Goal: Task Accomplishment & Management: Use online tool/utility

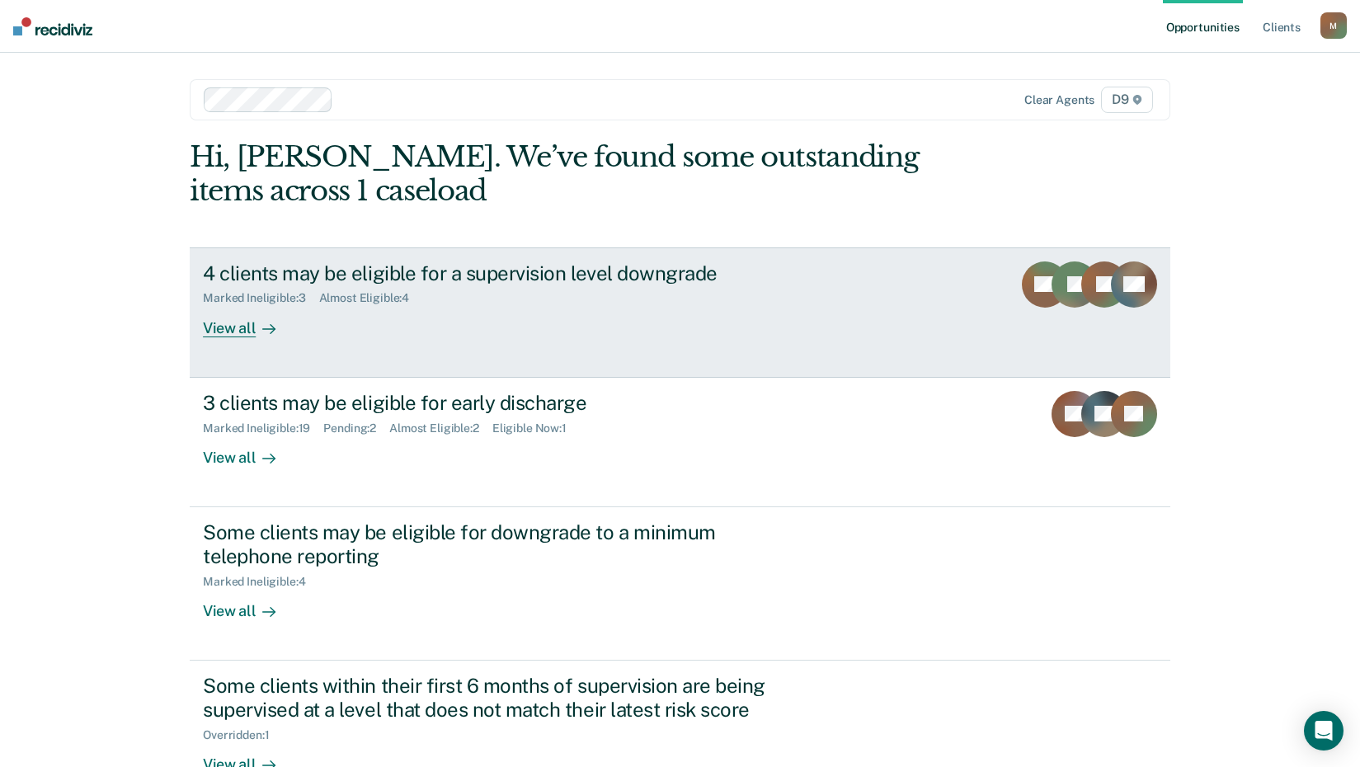
click at [247, 331] on div "View all" at bounding box center [249, 321] width 92 height 32
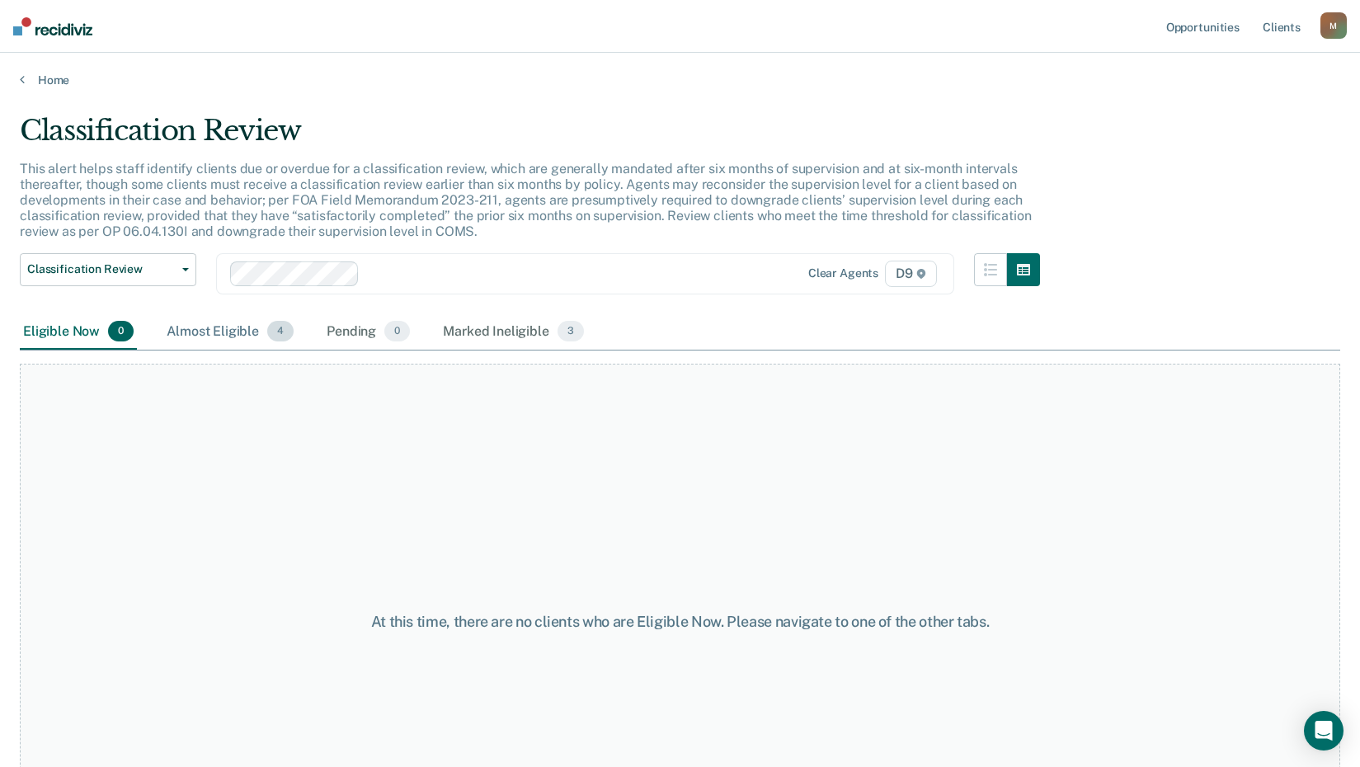
click at [245, 334] on div "Almost Eligible 4" at bounding box center [230, 332] width 134 height 36
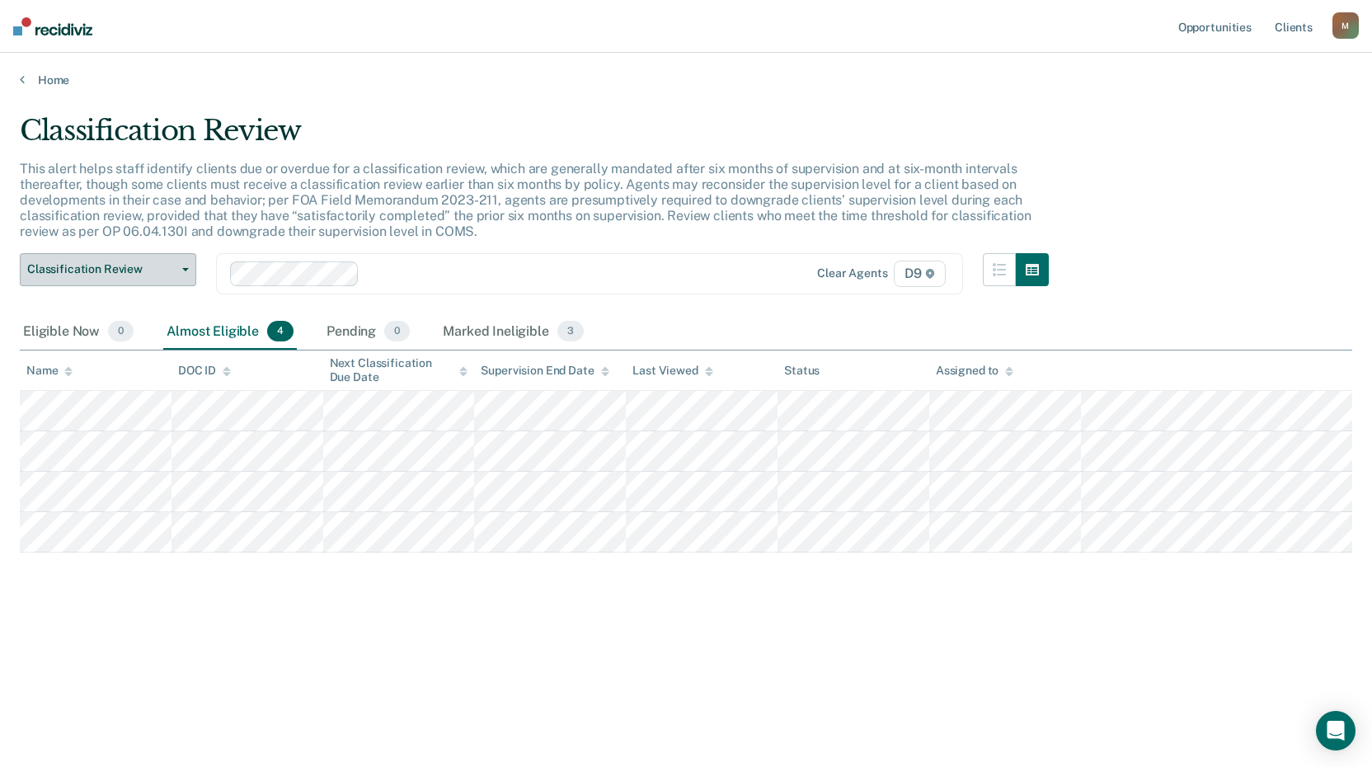
click at [179, 274] on button "Classification Review" at bounding box center [108, 269] width 176 height 33
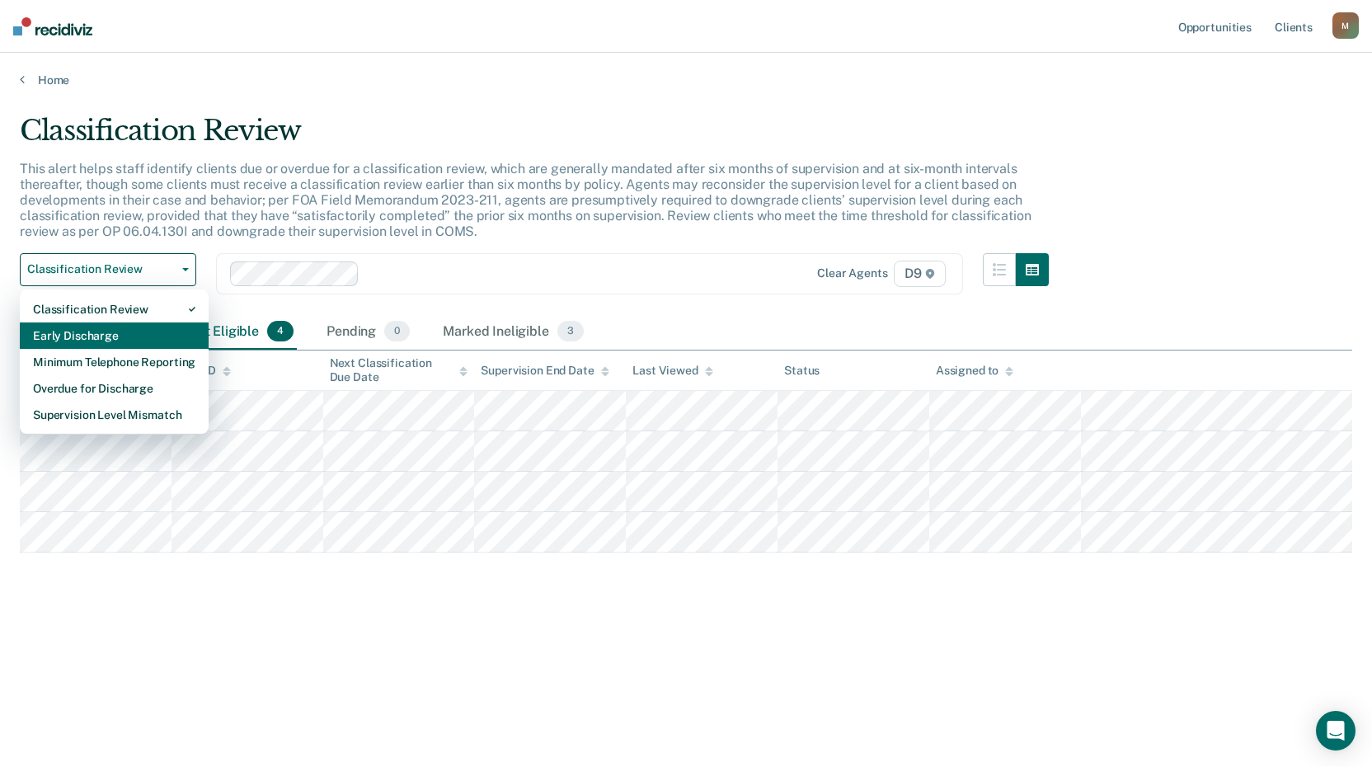
click at [150, 327] on div "Early Discharge" at bounding box center [114, 335] width 162 height 26
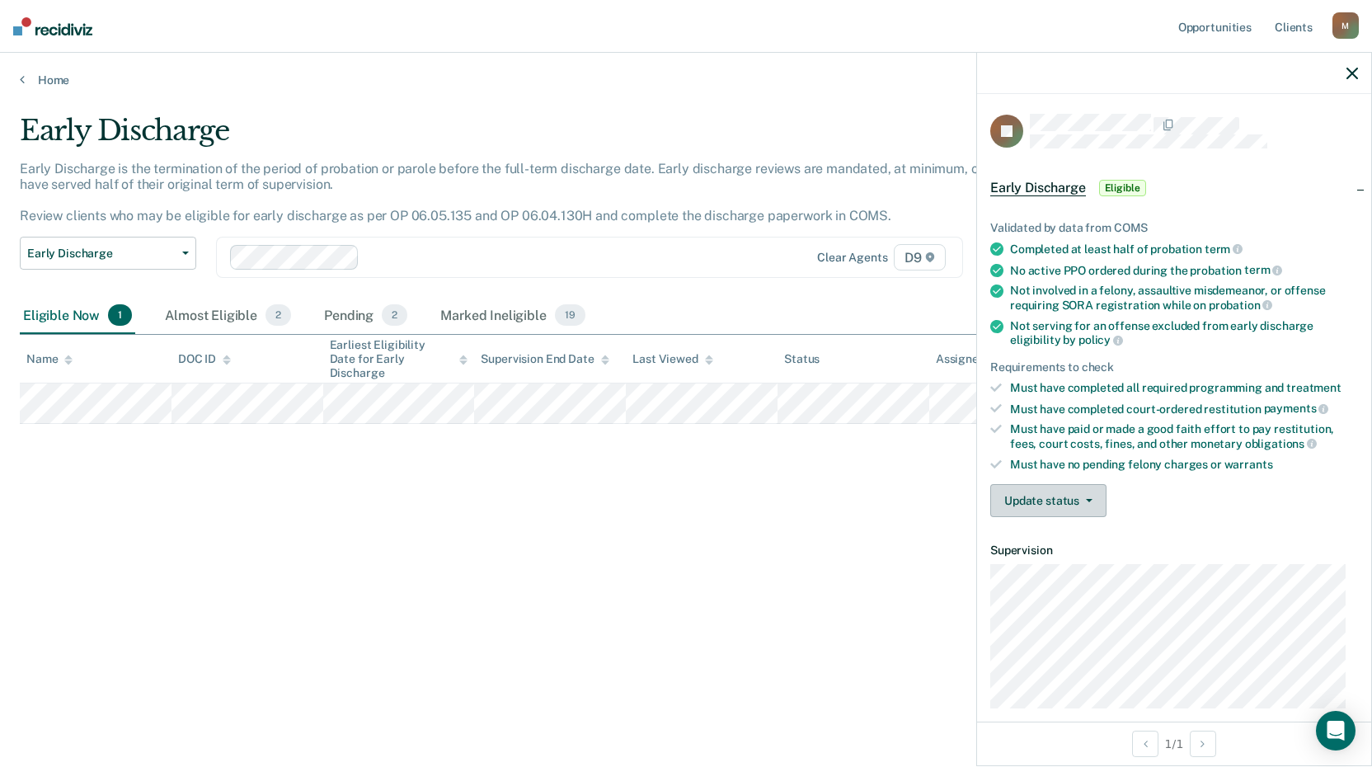
click at [1079, 505] on button "Update status" at bounding box center [1048, 500] width 116 height 33
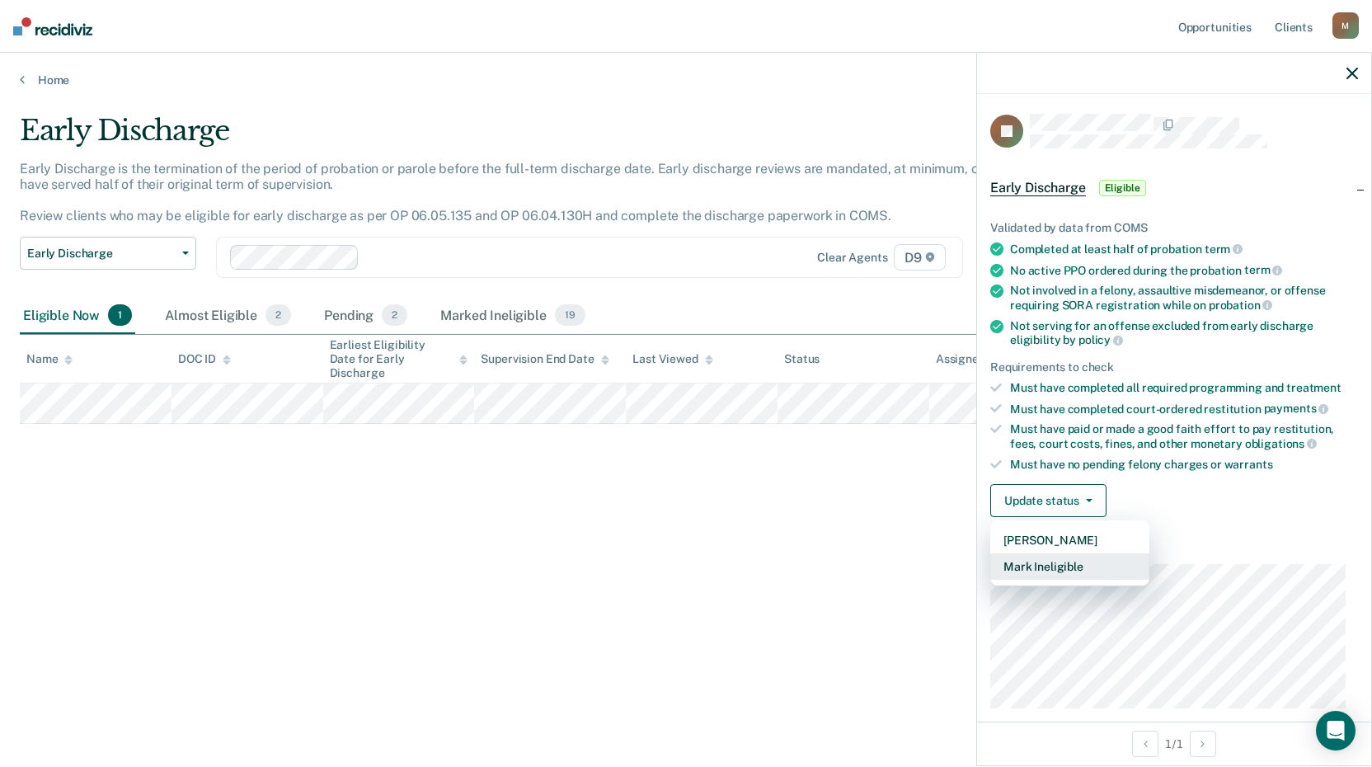
click at [1070, 566] on button "Mark Ineligible" at bounding box center [1069, 566] width 159 height 26
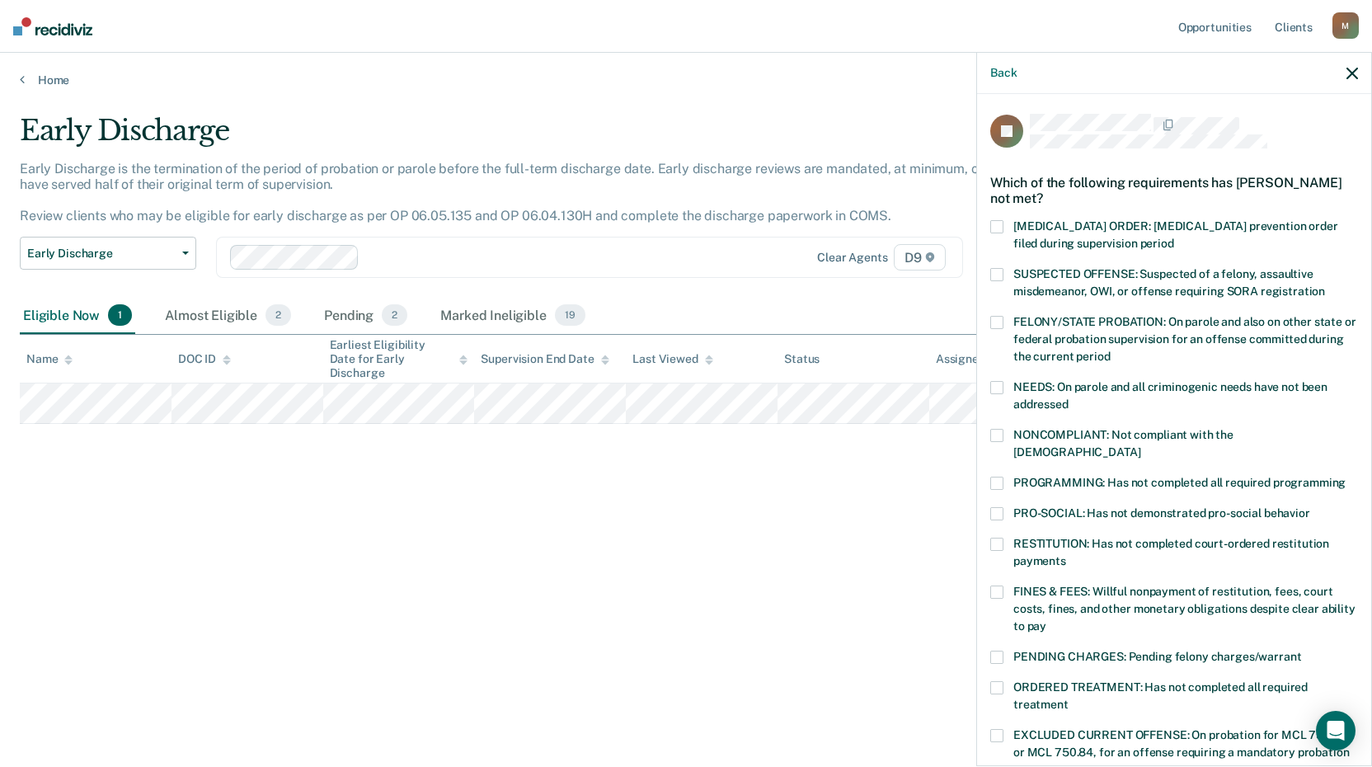
click at [1001, 585] on span at bounding box center [996, 591] width 13 height 13
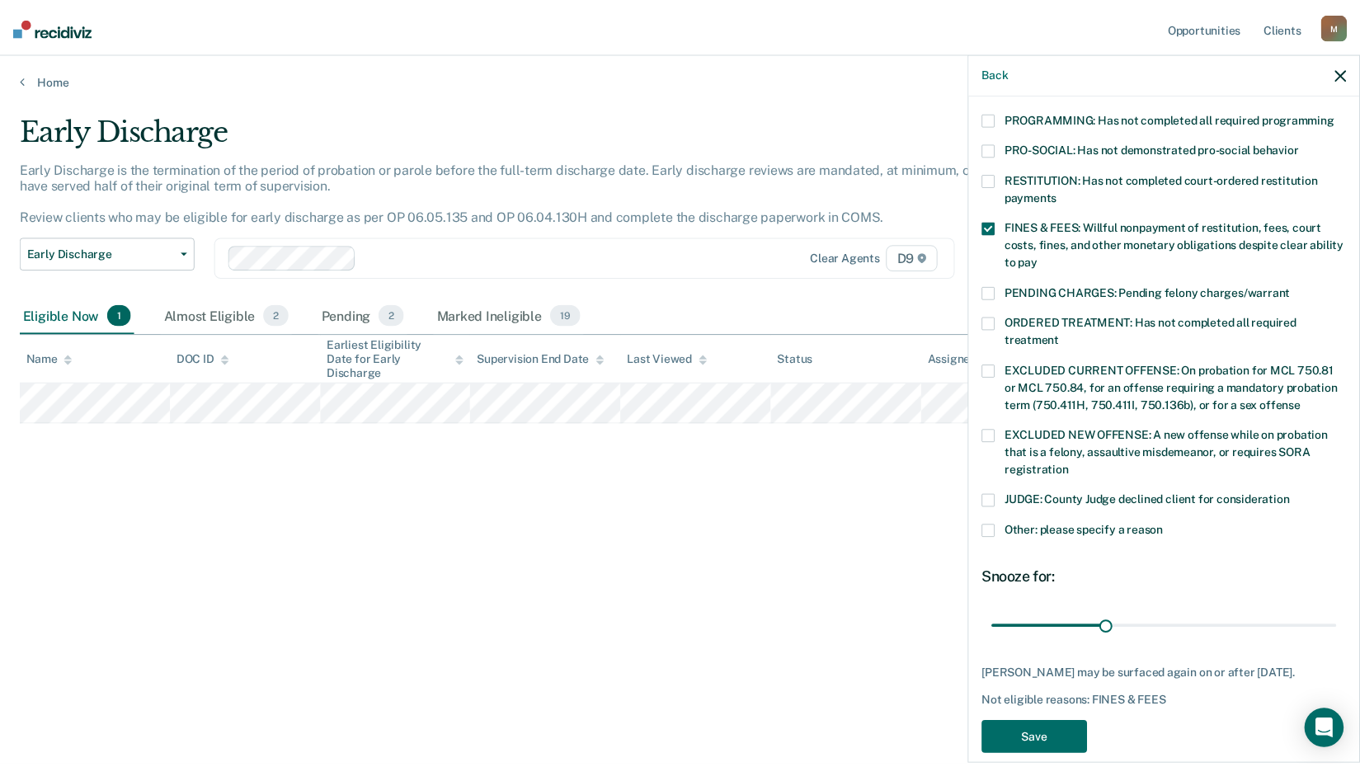
scroll to position [383, 0]
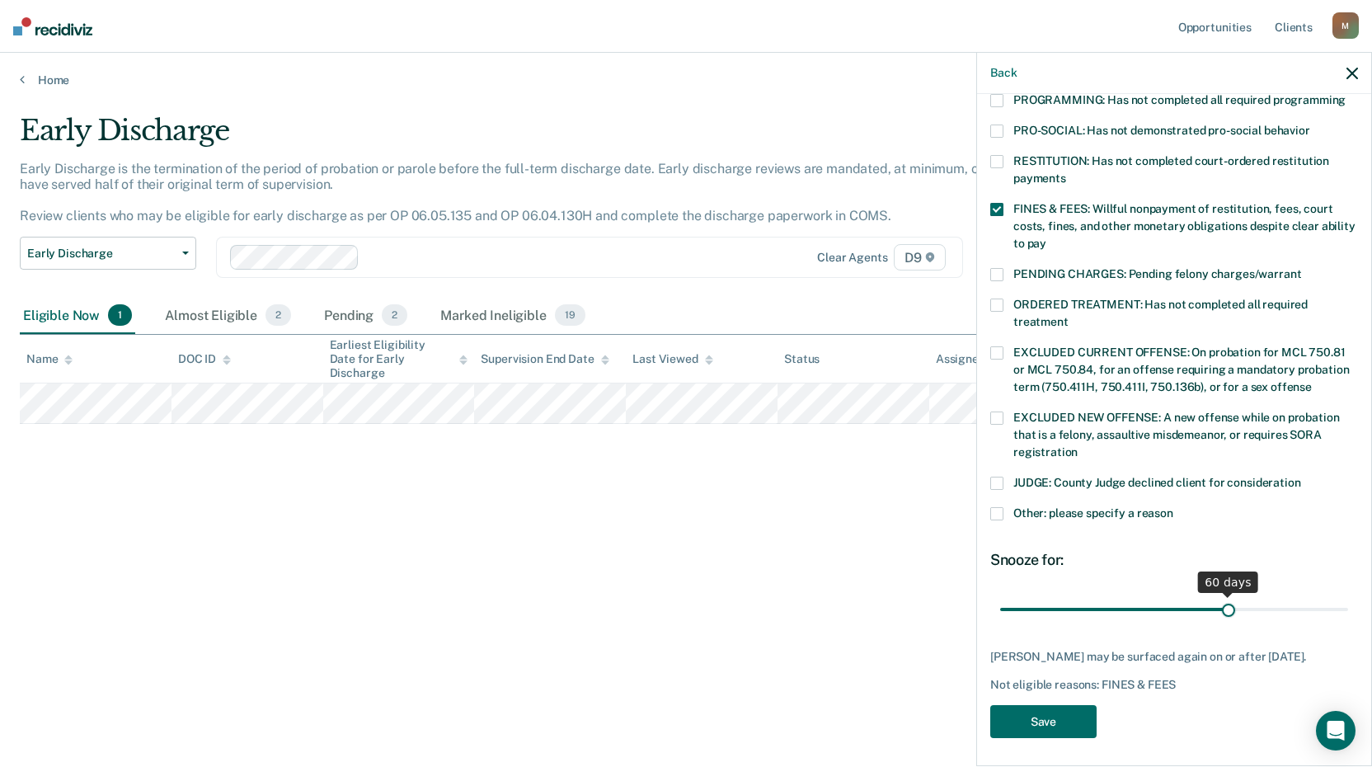
drag, startPoint x: 1115, startPoint y: 593, endPoint x: 1221, endPoint y: 589, distance: 105.6
type input "60"
click at [1221, 594] on input "range" at bounding box center [1174, 608] width 348 height 29
click at [1040, 718] on button "Save" at bounding box center [1043, 722] width 106 height 34
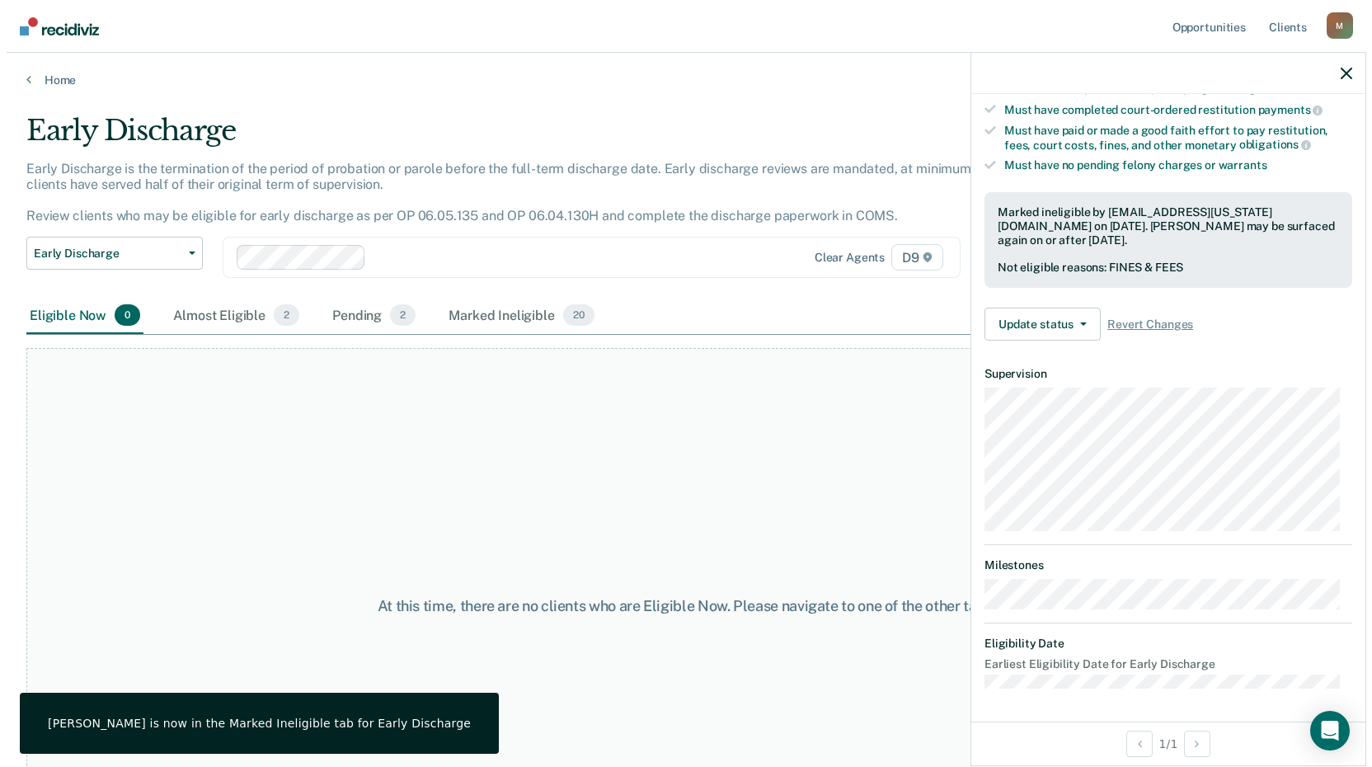
scroll to position [297, 0]
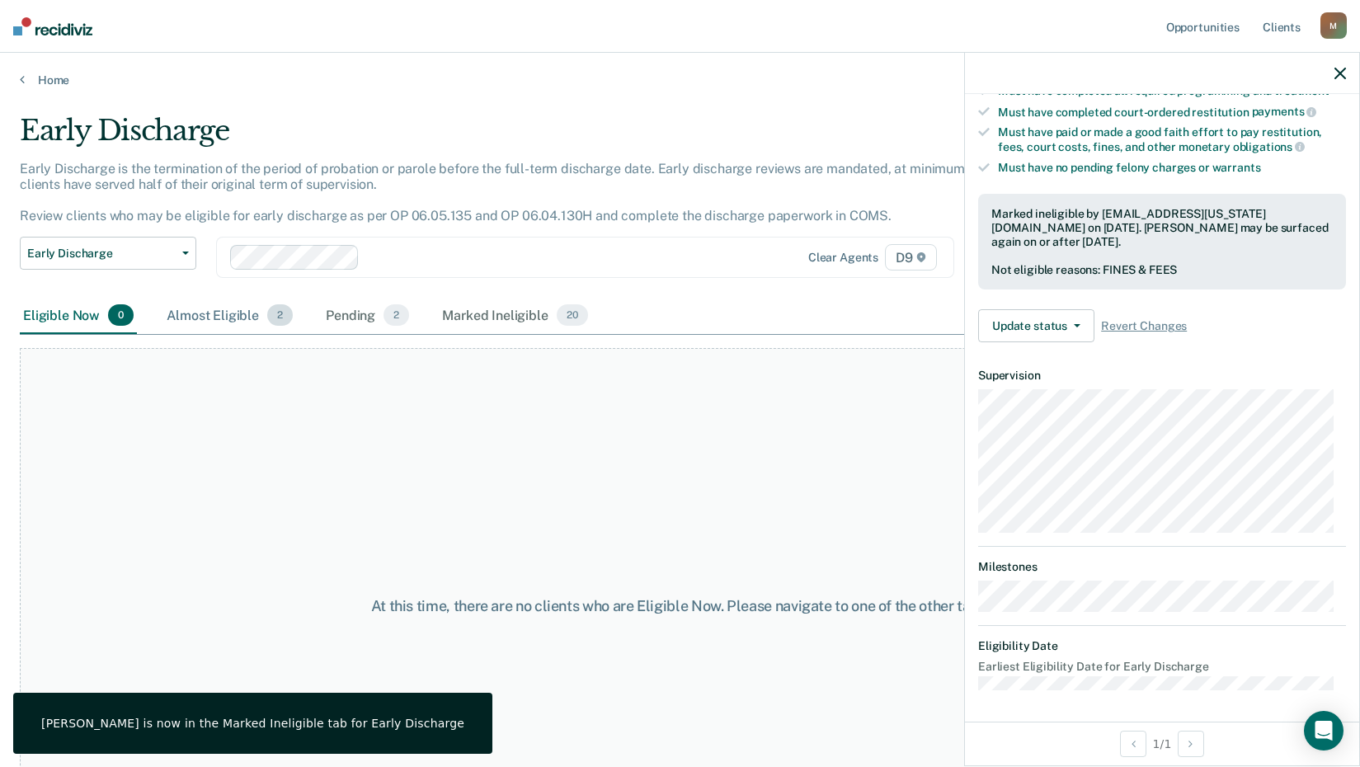
click at [225, 315] on div "Almost Eligible 2" at bounding box center [229, 316] width 133 height 36
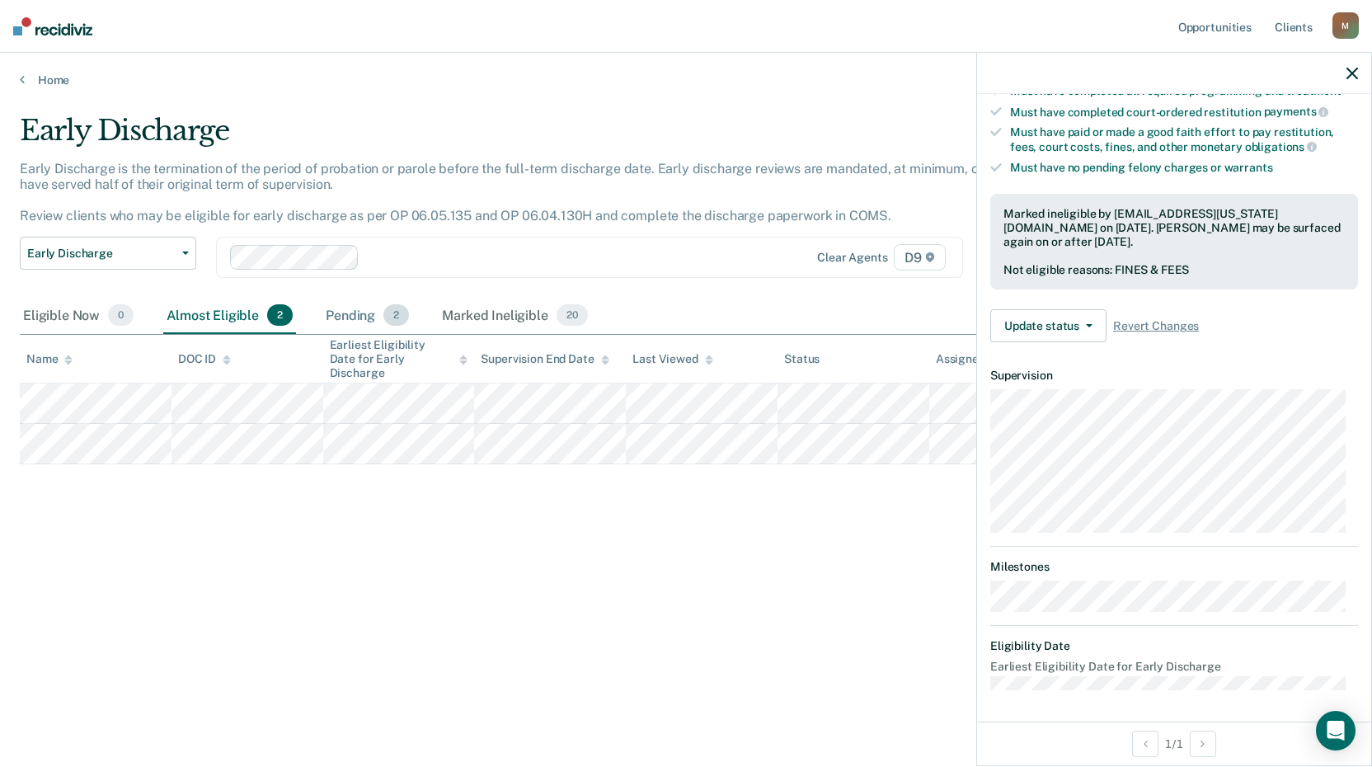
click at [357, 316] on div "Pending 2" at bounding box center [367, 316] width 90 height 36
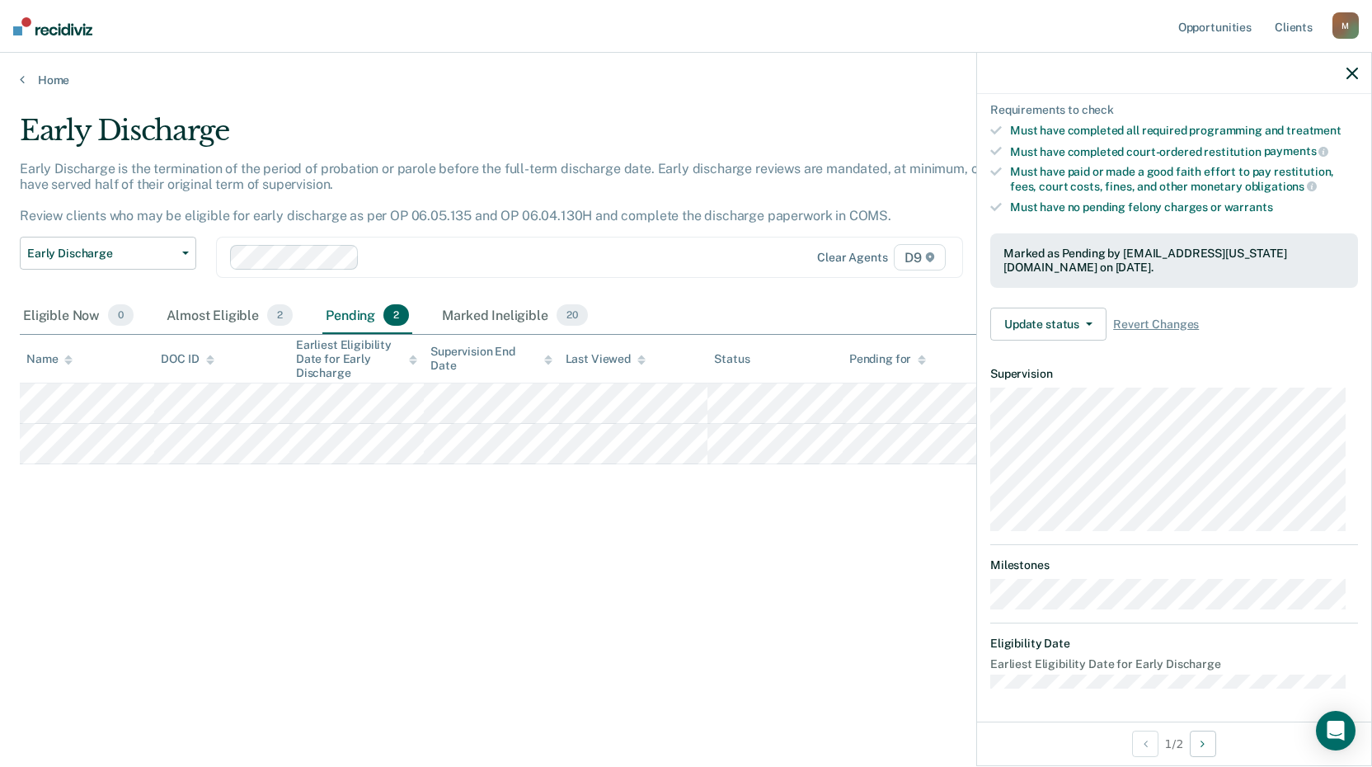
scroll to position [256, 0]
click at [1074, 321] on button "Update status" at bounding box center [1048, 325] width 116 height 33
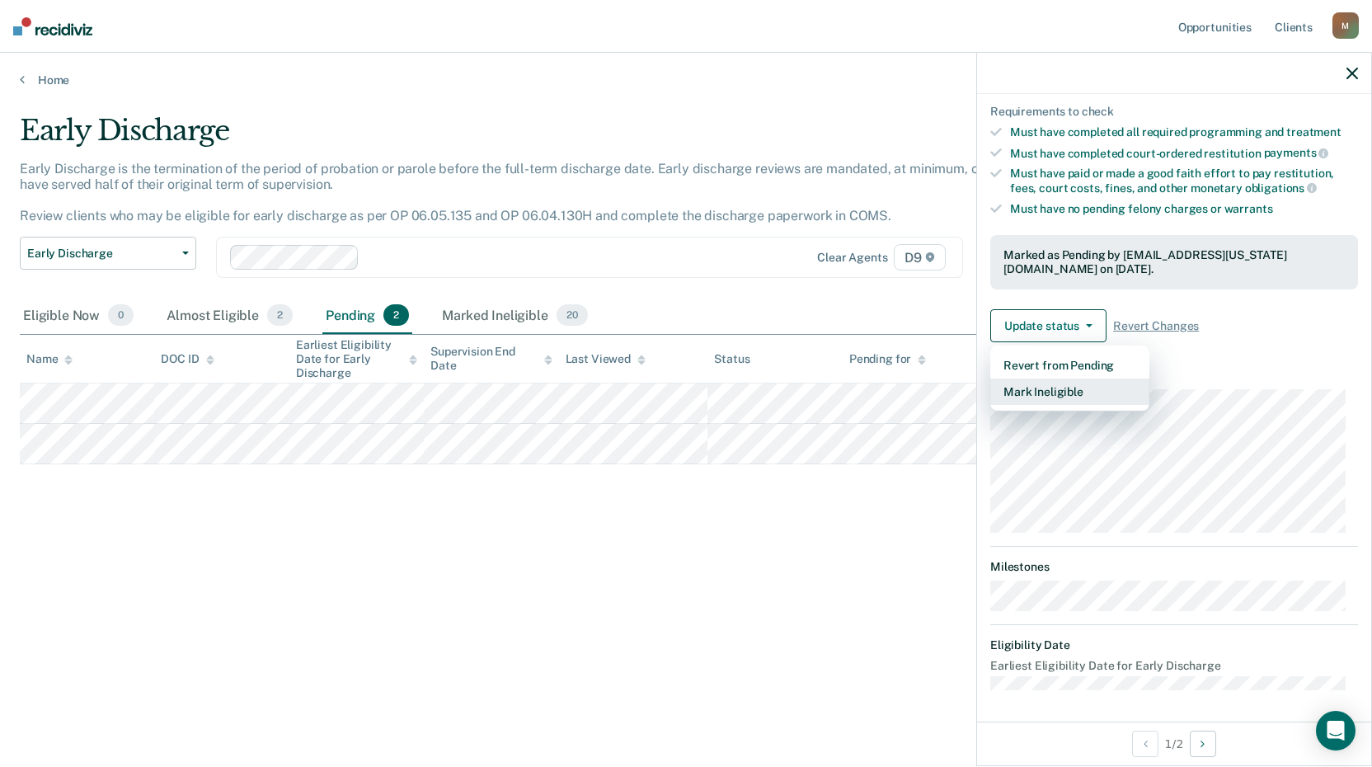
click at [1064, 390] on button "Mark Ineligible" at bounding box center [1069, 391] width 159 height 26
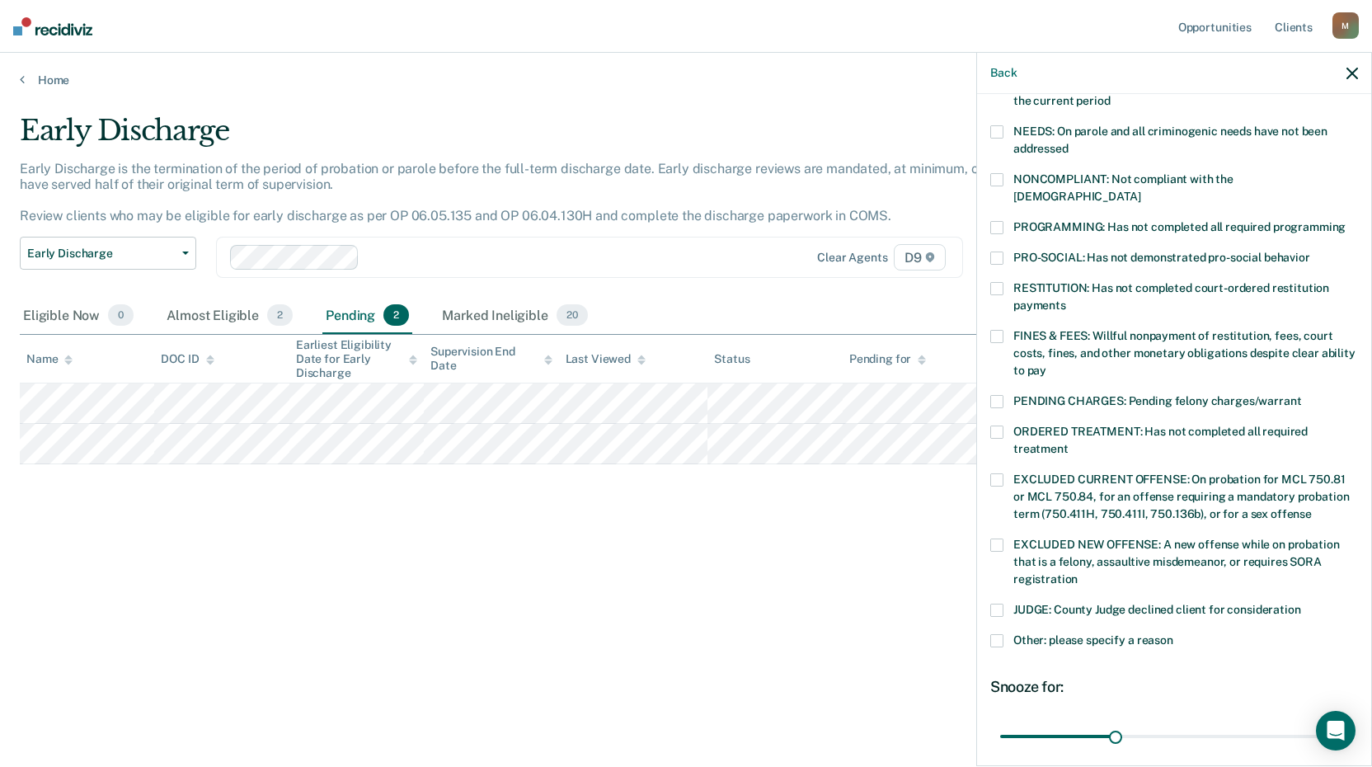
click at [990, 395] on span at bounding box center [996, 401] width 13 height 13
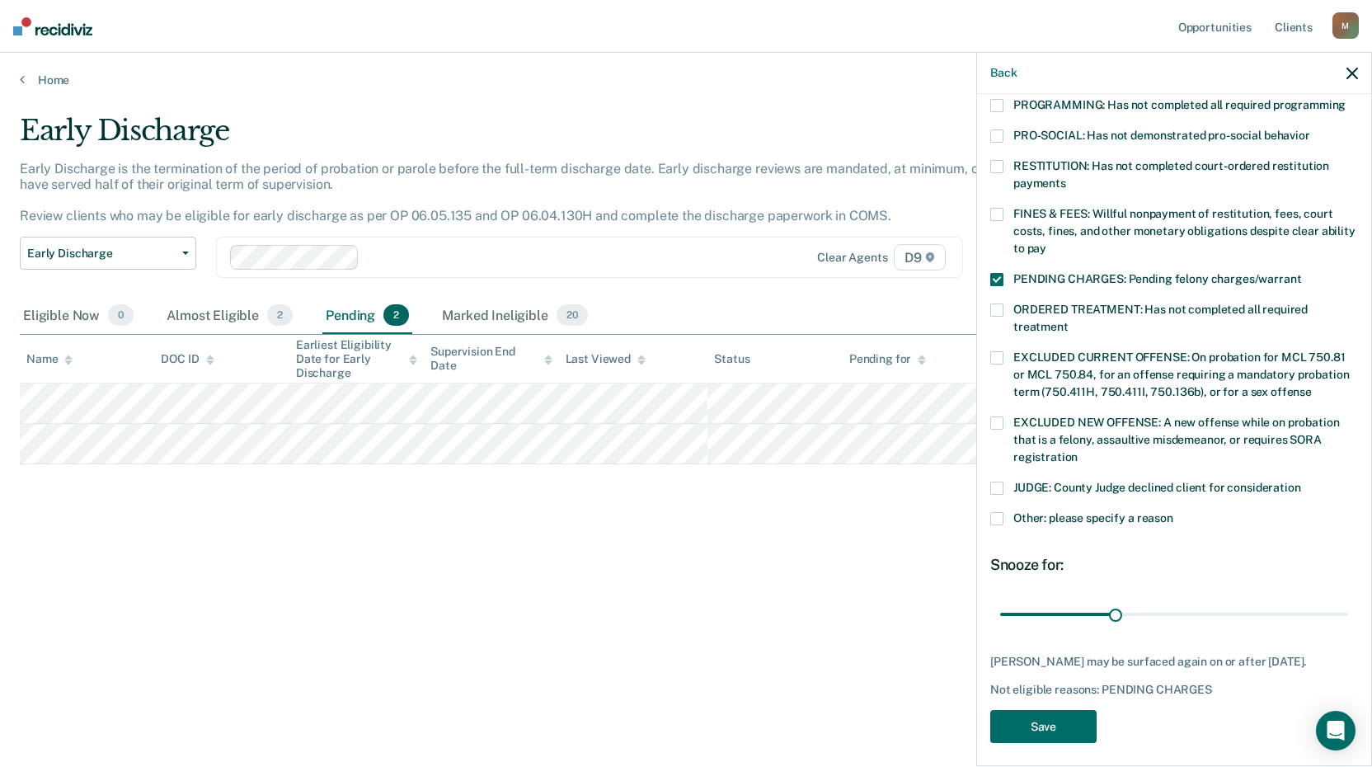
scroll to position [383, 0]
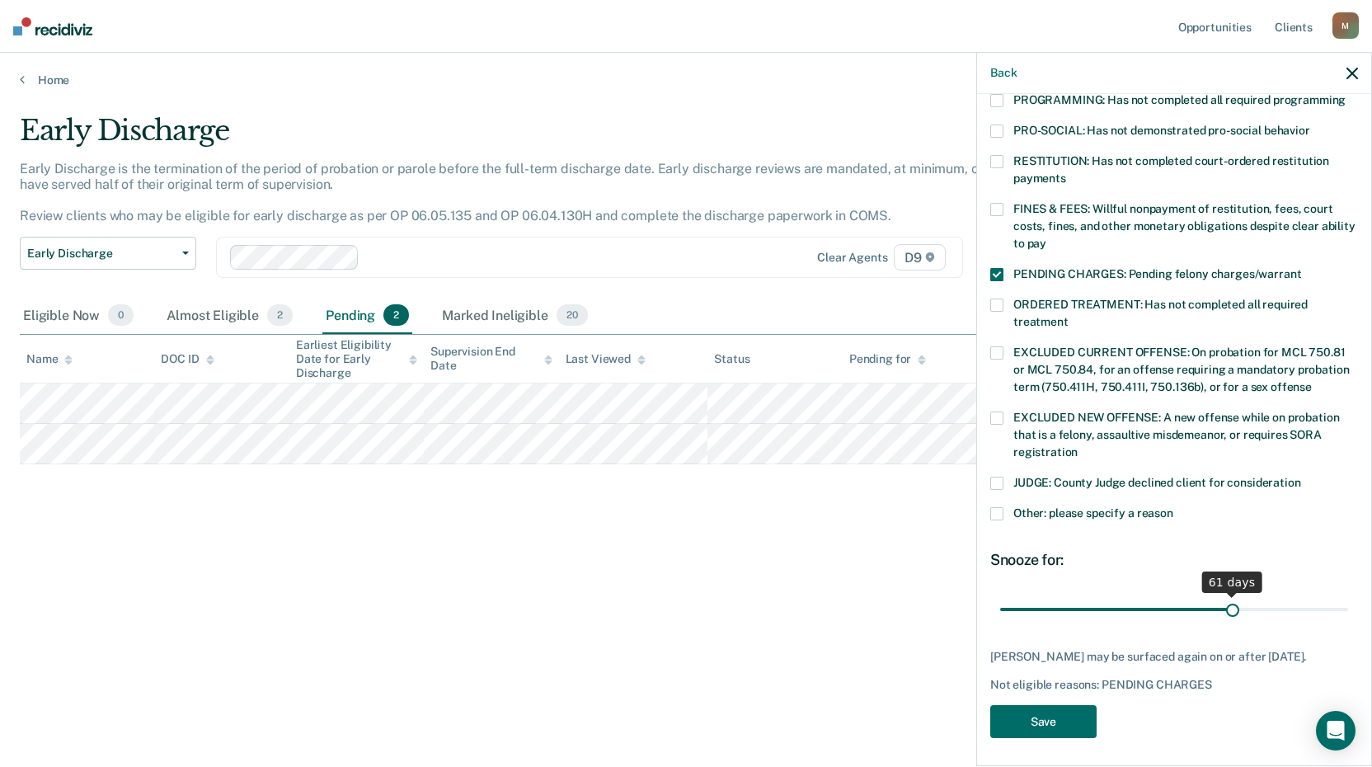
drag, startPoint x: 1112, startPoint y: 590, endPoint x: 1223, endPoint y: 569, distance: 113.3
type input "61"
click at [1223, 594] on input "range" at bounding box center [1174, 608] width 348 height 29
click at [1077, 711] on button "Save" at bounding box center [1043, 722] width 106 height 34
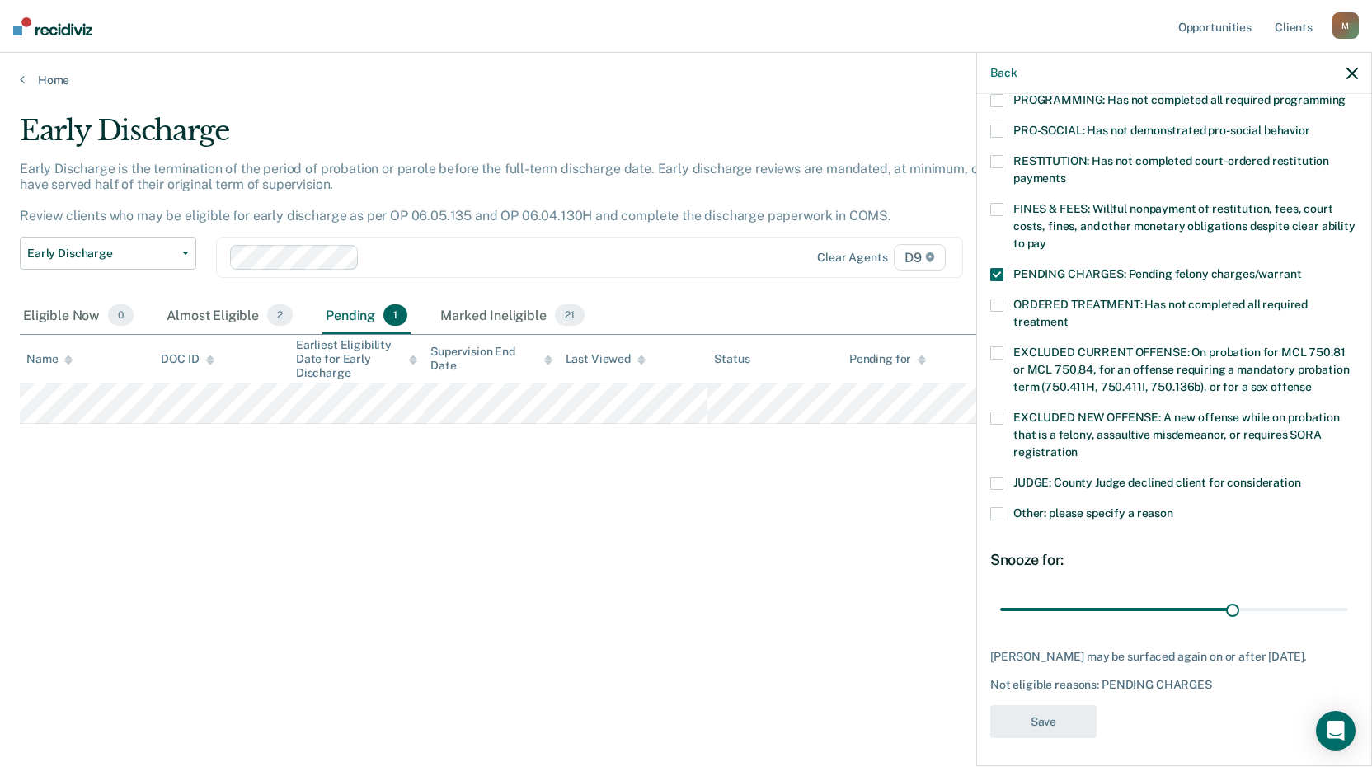
scroll to position [297, 0]
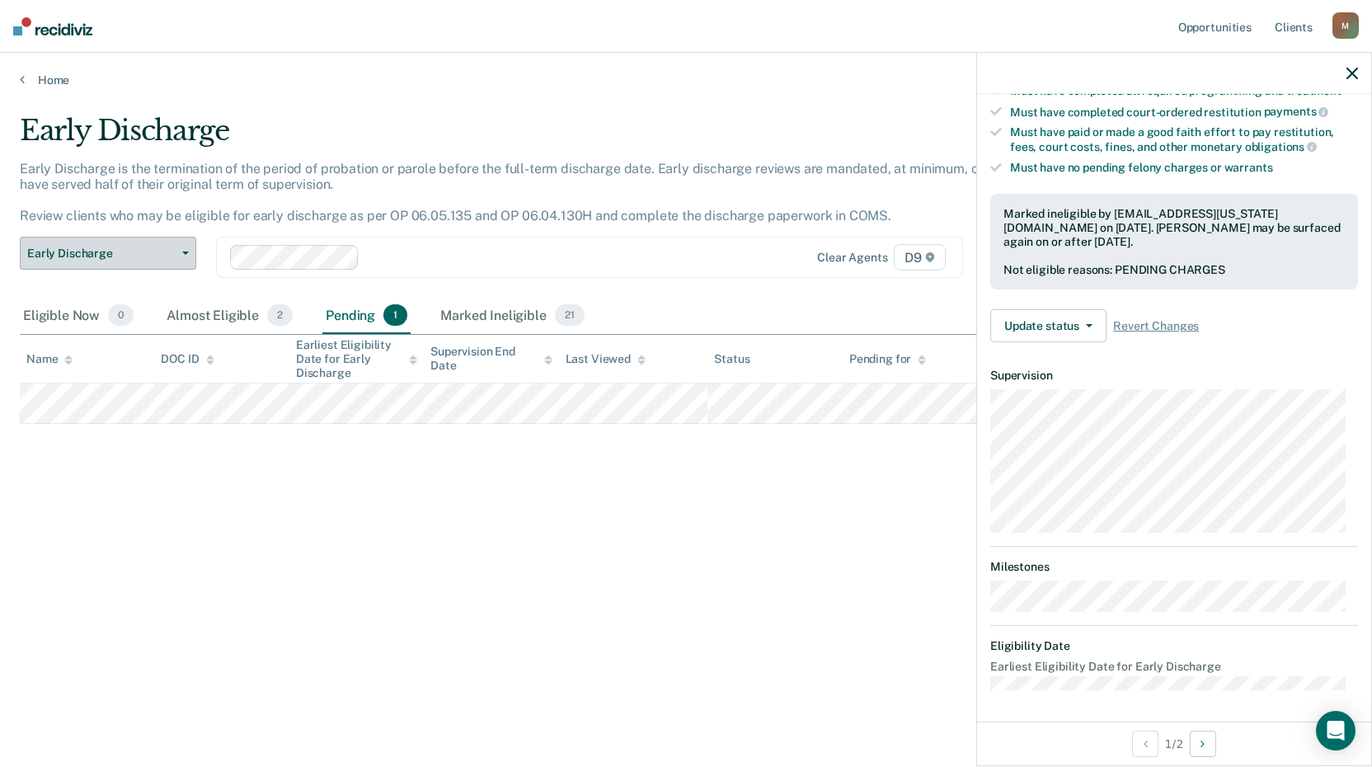
click at [148, 255] on span "Early Discharge" at bounding box center [101, 254] width 148 height 14
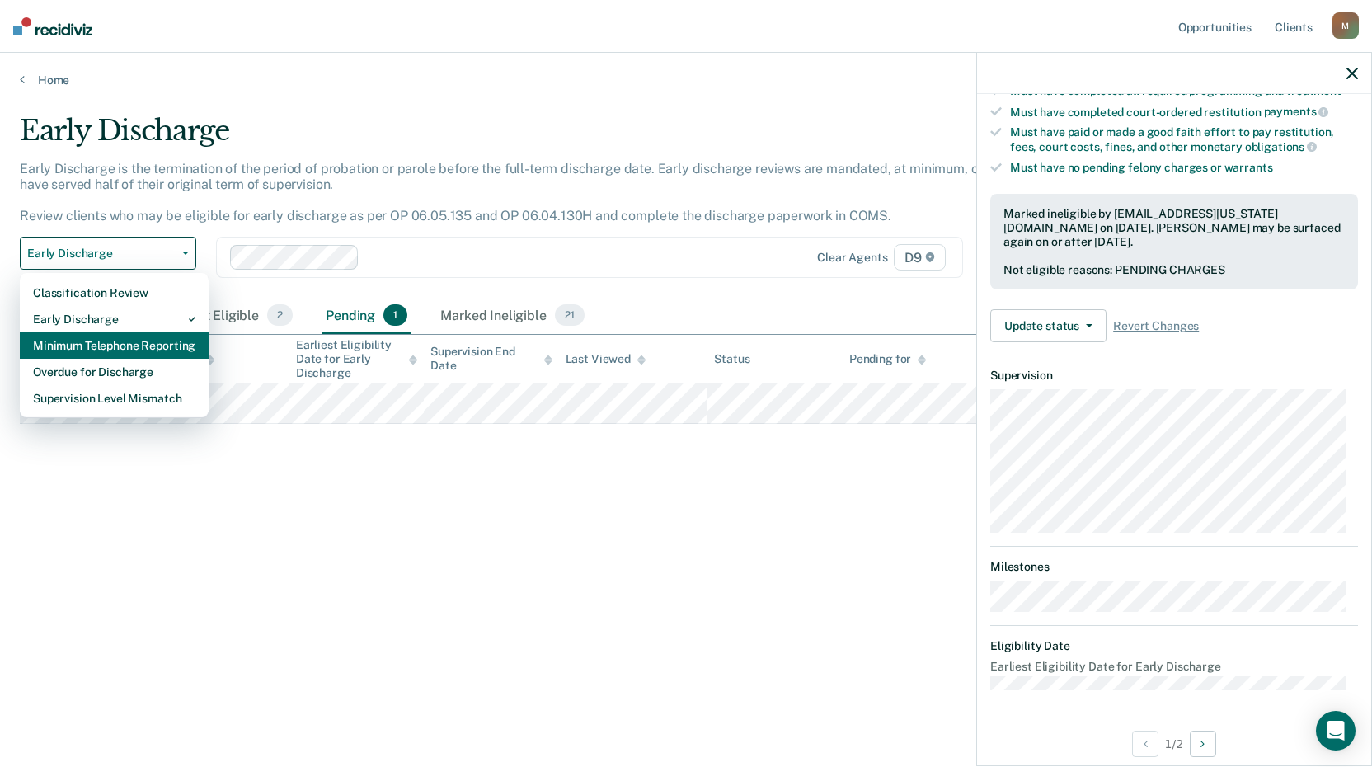
click at [114, 345] on div "Minimum Telephone Reporting" at bounding box center [114, 345] width 162 height 26
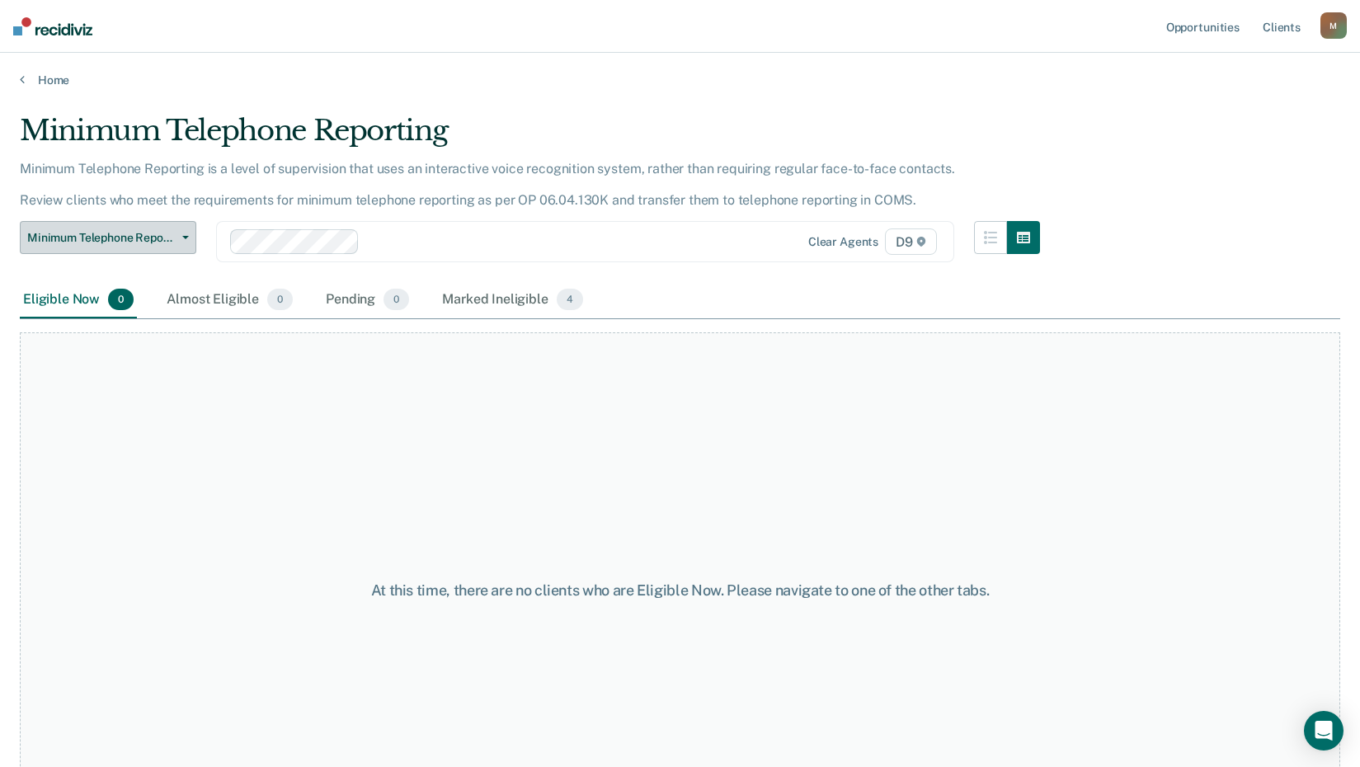
click at [153, 249] on button "Minimum Telephone Reporting" at bounding box center [108, 237] width 176 height 33
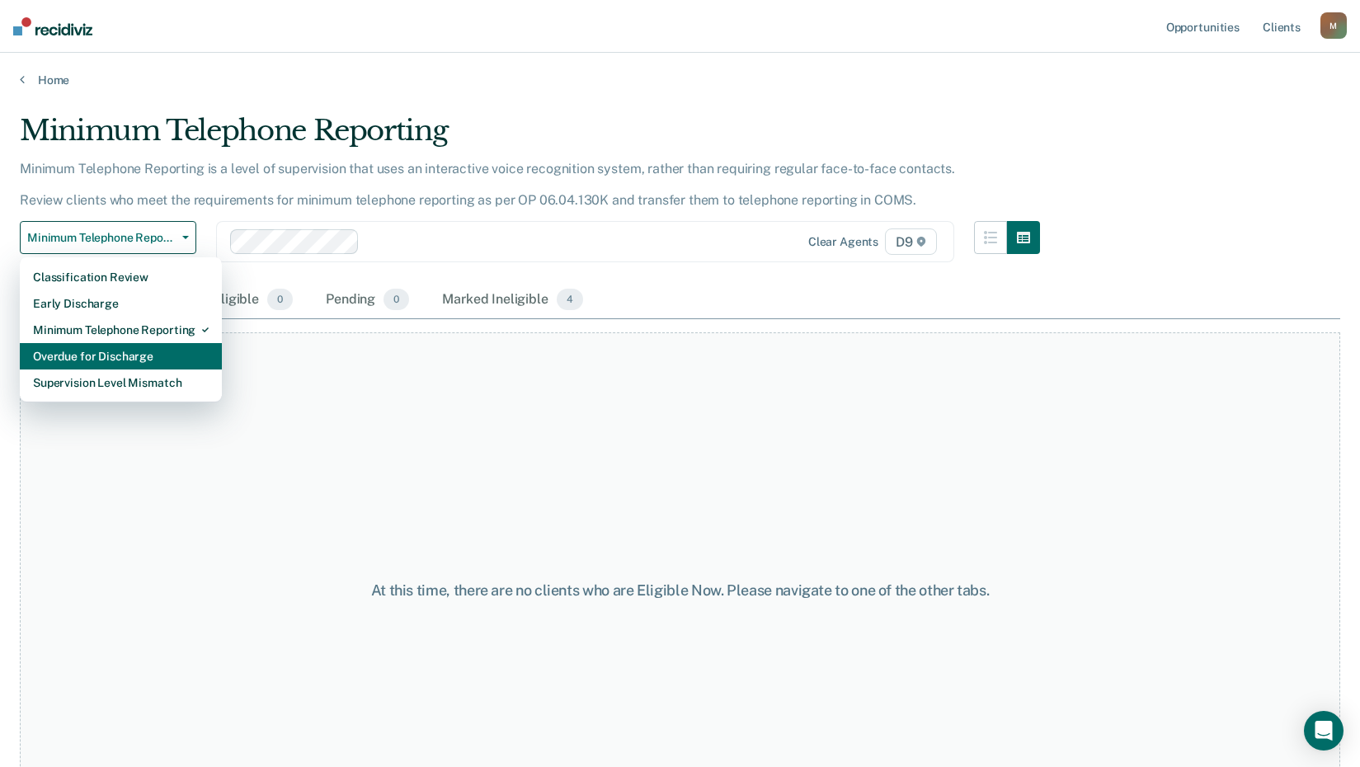
click at [110, 361] on div "Overdue for Discharge" at bounding box center [121, 356] width 176 height 26
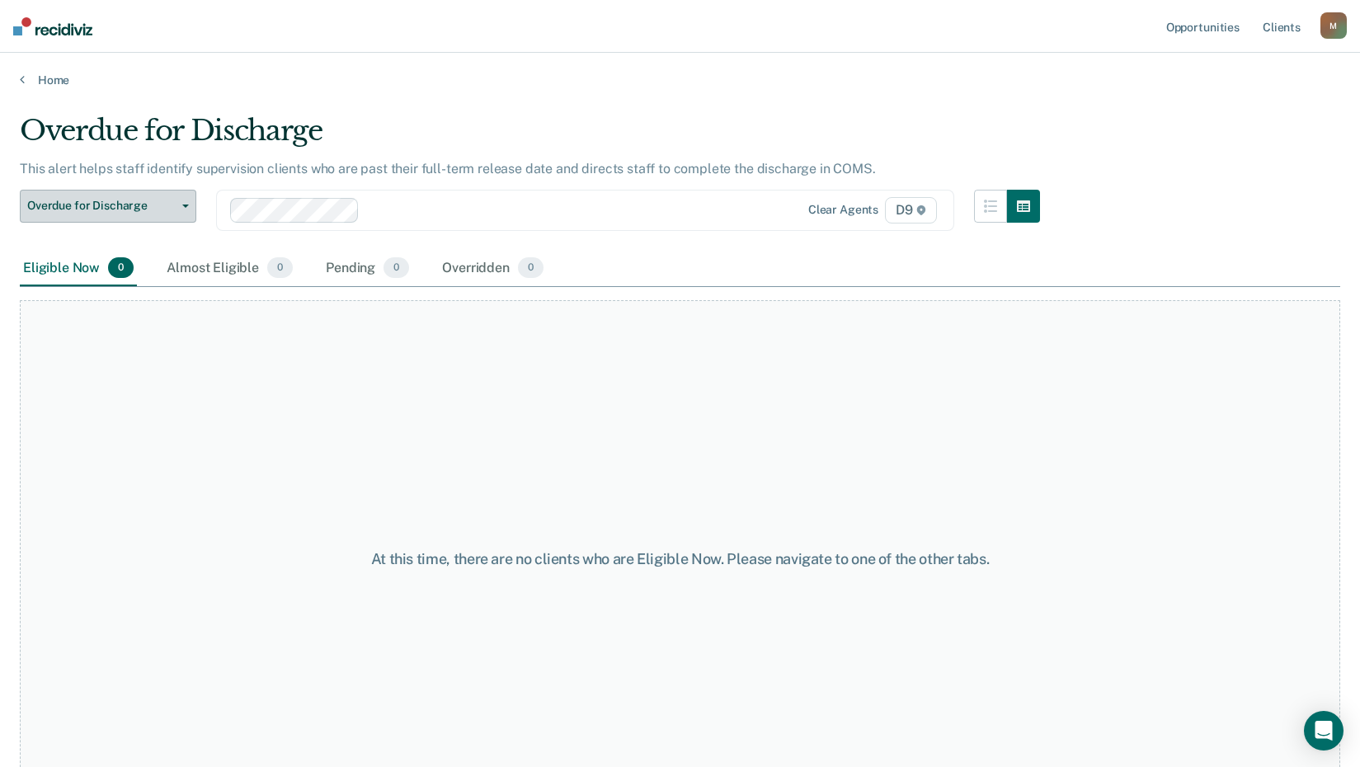
click at [127, 214] on button "Overdue for Discharge" at bounding box center [108, 206] width 176 height 33
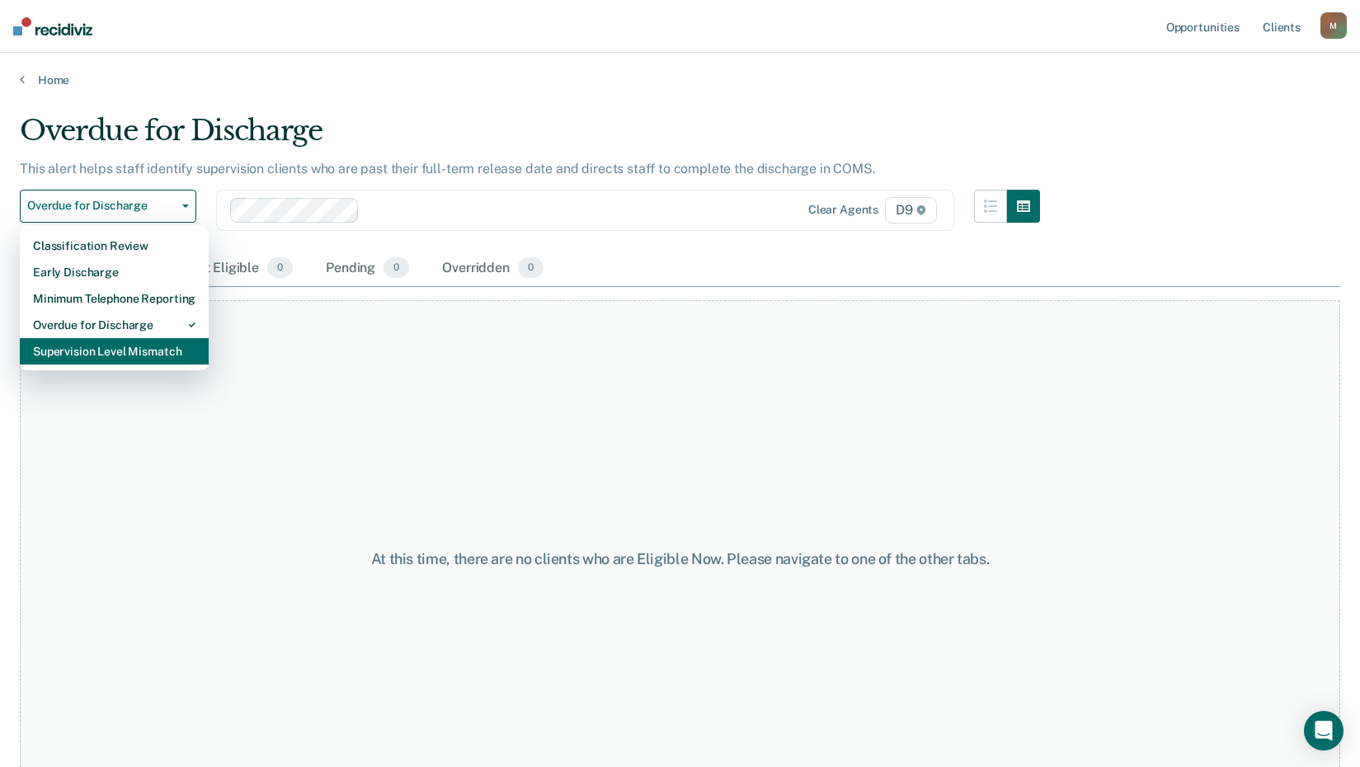
click at [97, 352] on div "Supervision Level Mismatch" at bounding box center [114, 351] width 162 height 26
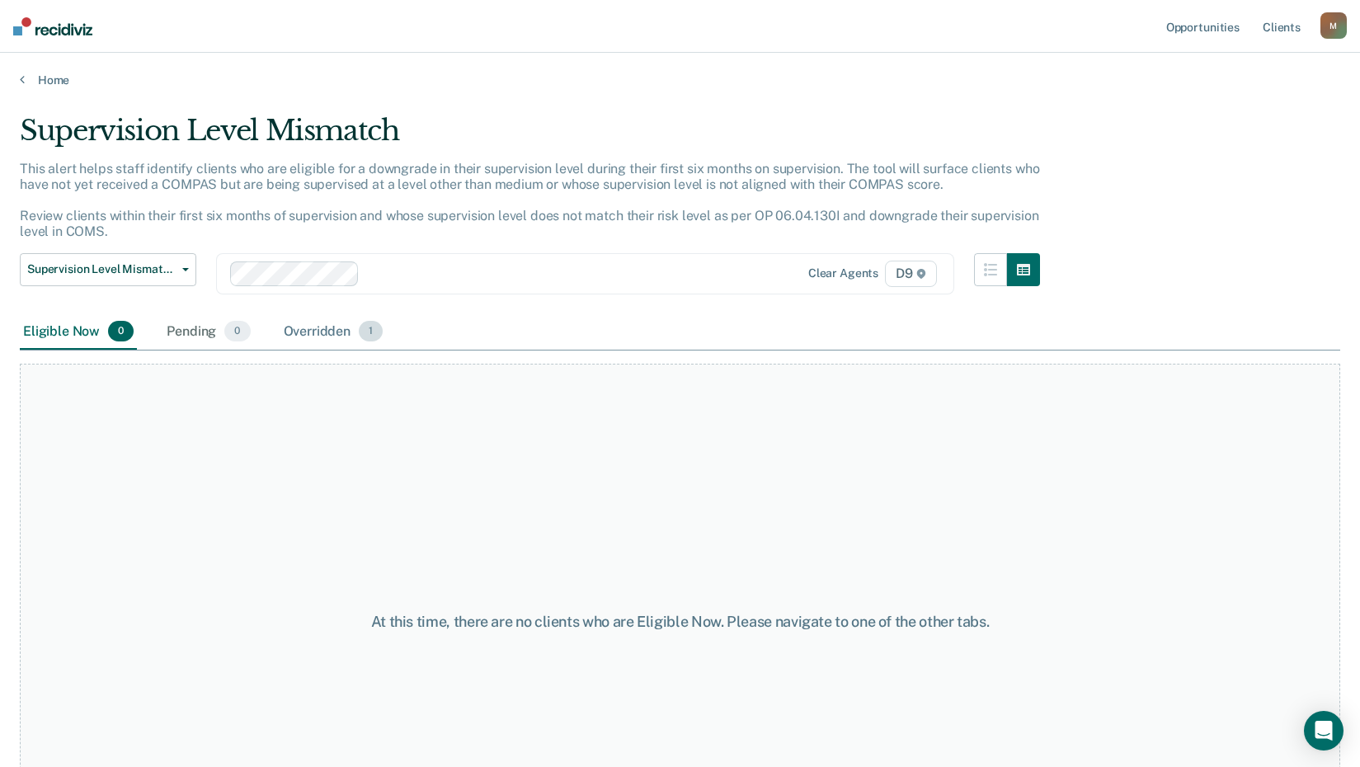
click at [312, 332] on div "Overridden 1" at bounding box center [333, 332] width 106 height 36
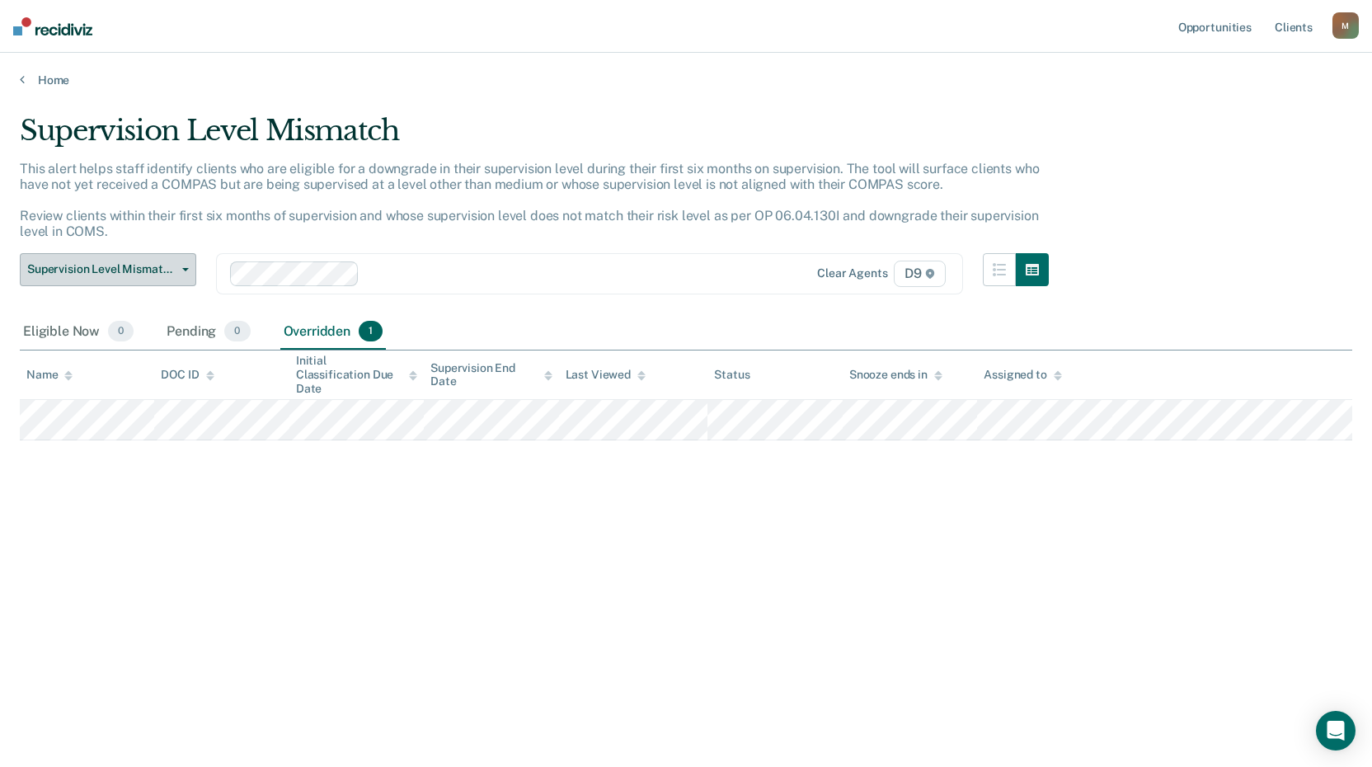
click at [157, 274] on span "Supervision Level Mismatch" at bounding box center [101, 269] width 148 height 14
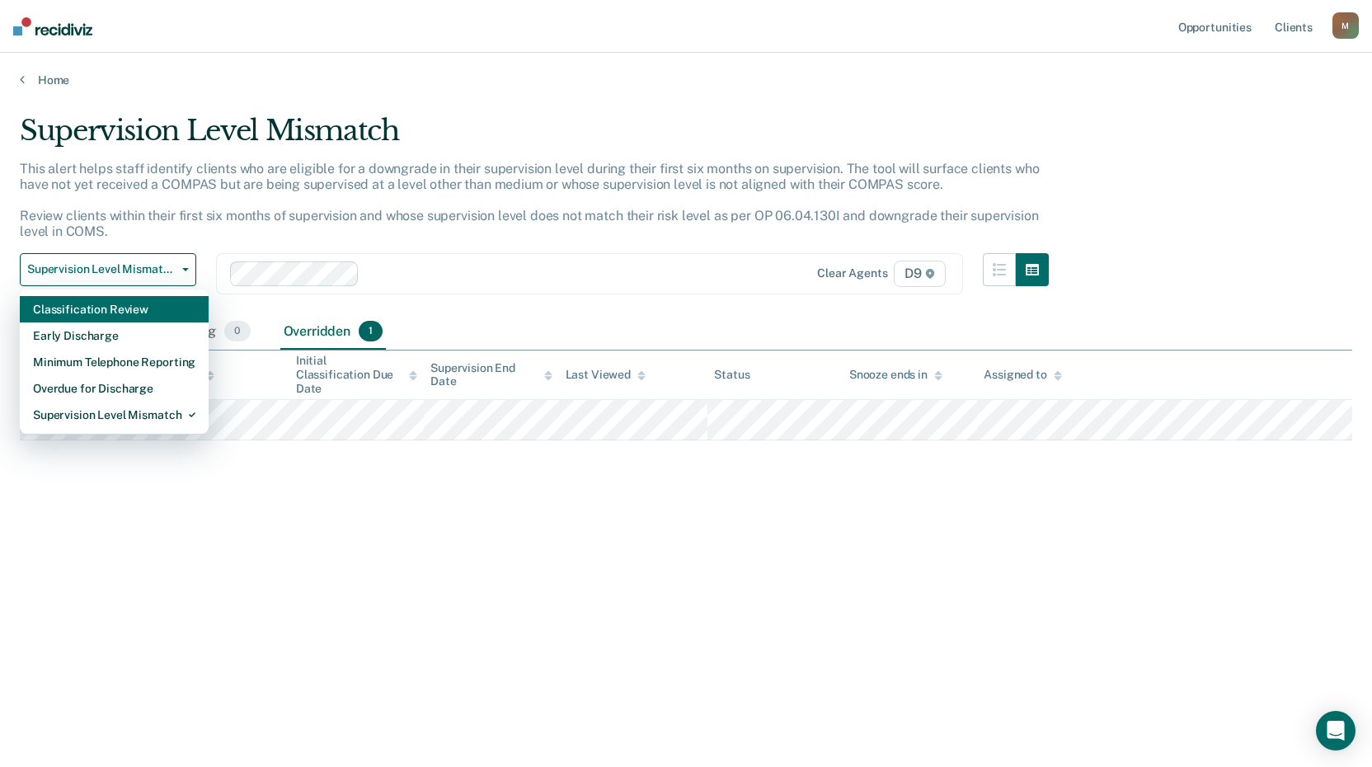
click at [125, 312] on div "Classification Review" at bounding box center [114, 309] width 162 height 26
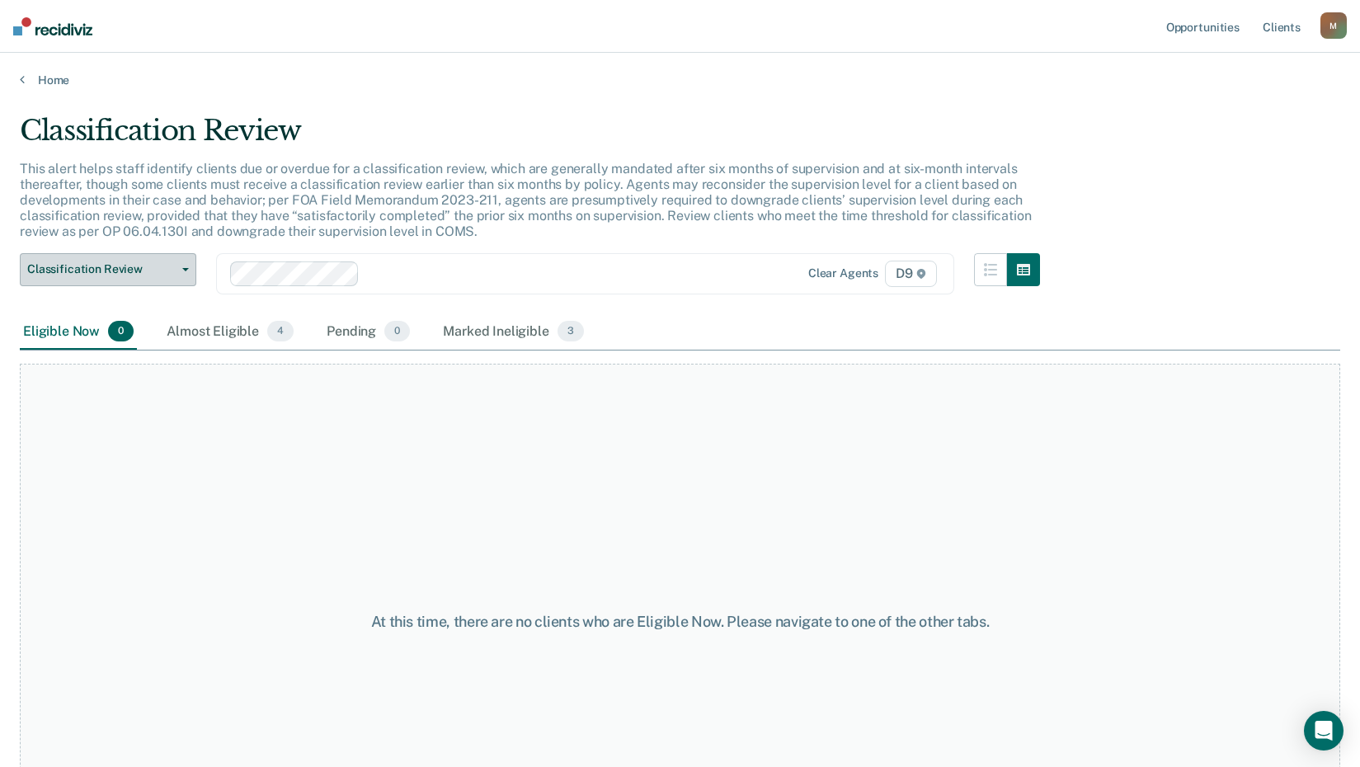
click at [154, 275] on span "Classification Review" at bounding box center [101, 269] width 148 height 14
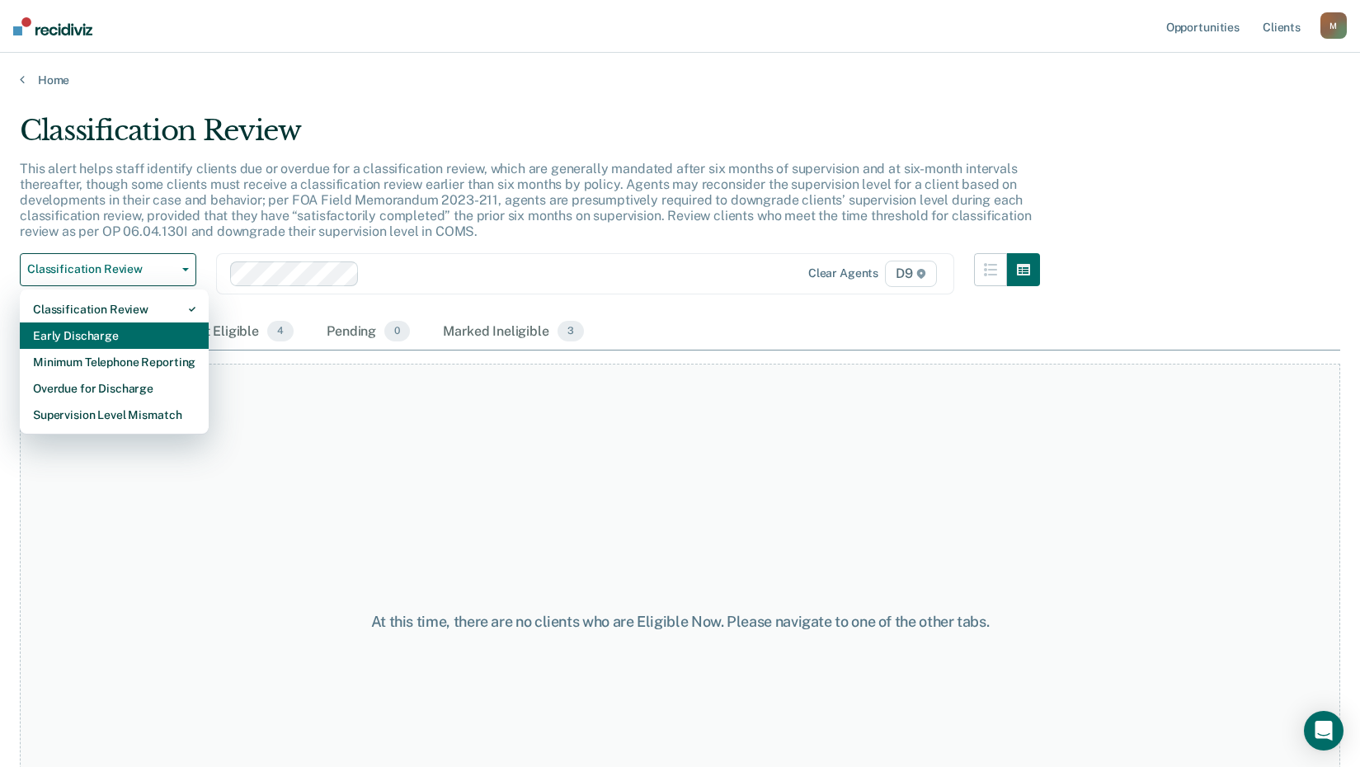
click at [118, 331] on div "Early Discharge" at bounding box center [114, 335] width 162 height 26
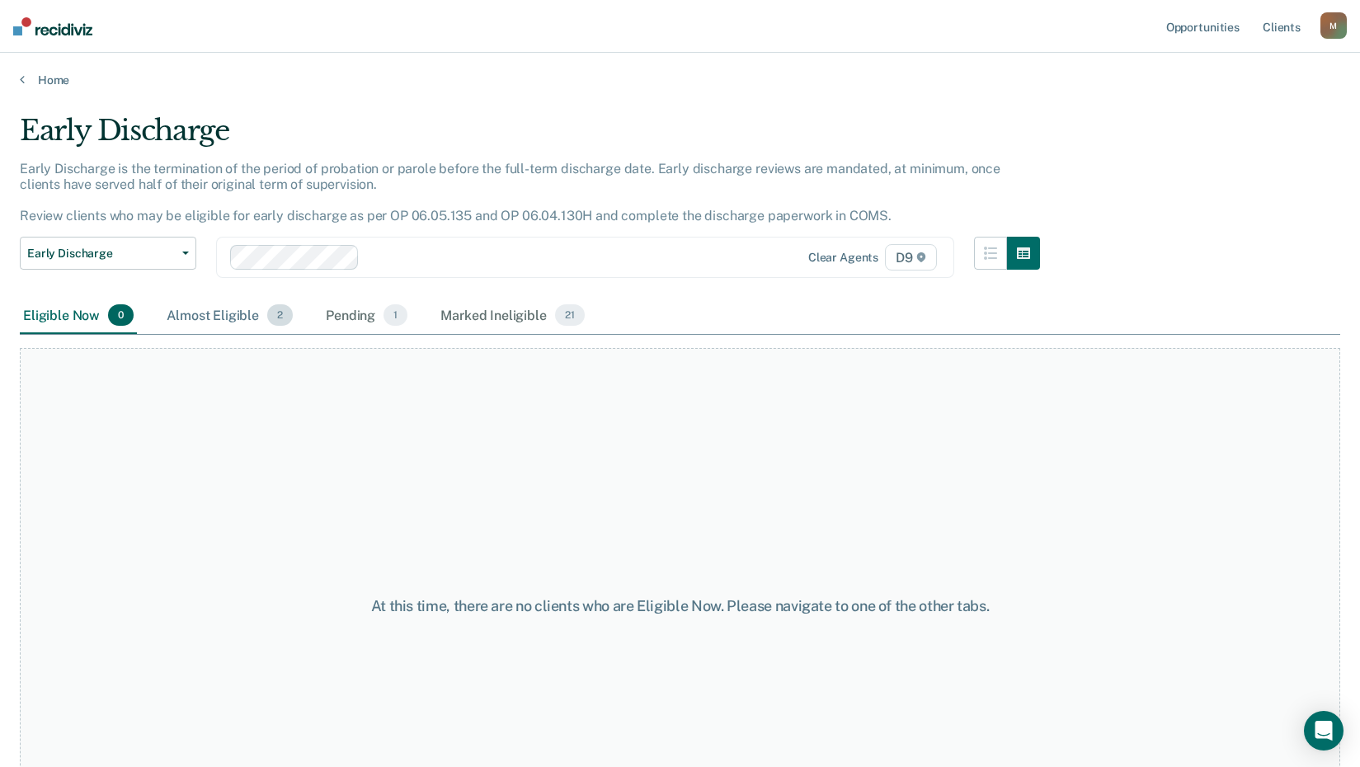
click at [229, 317] on div "Almost Eligible 2" at bounding box center [229, 316] width 133 height 36
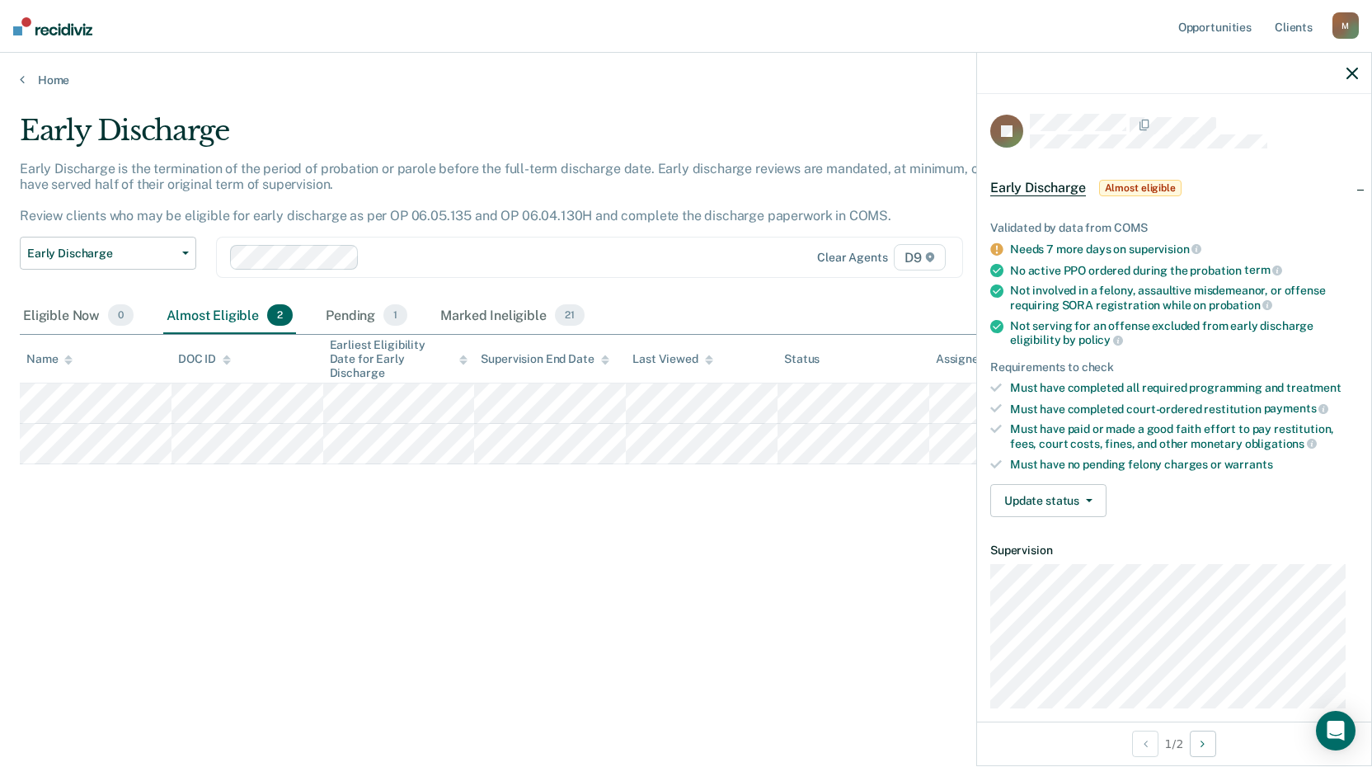
click at [426, 658] on div "Early Discharge Early Discharge is the termination of the period of probation o…" at bounding box center [686, 405] width 1332 height 582
click at [363, 312] on div "Pending 1" at bounding box center [366, 316] width 88 height 36
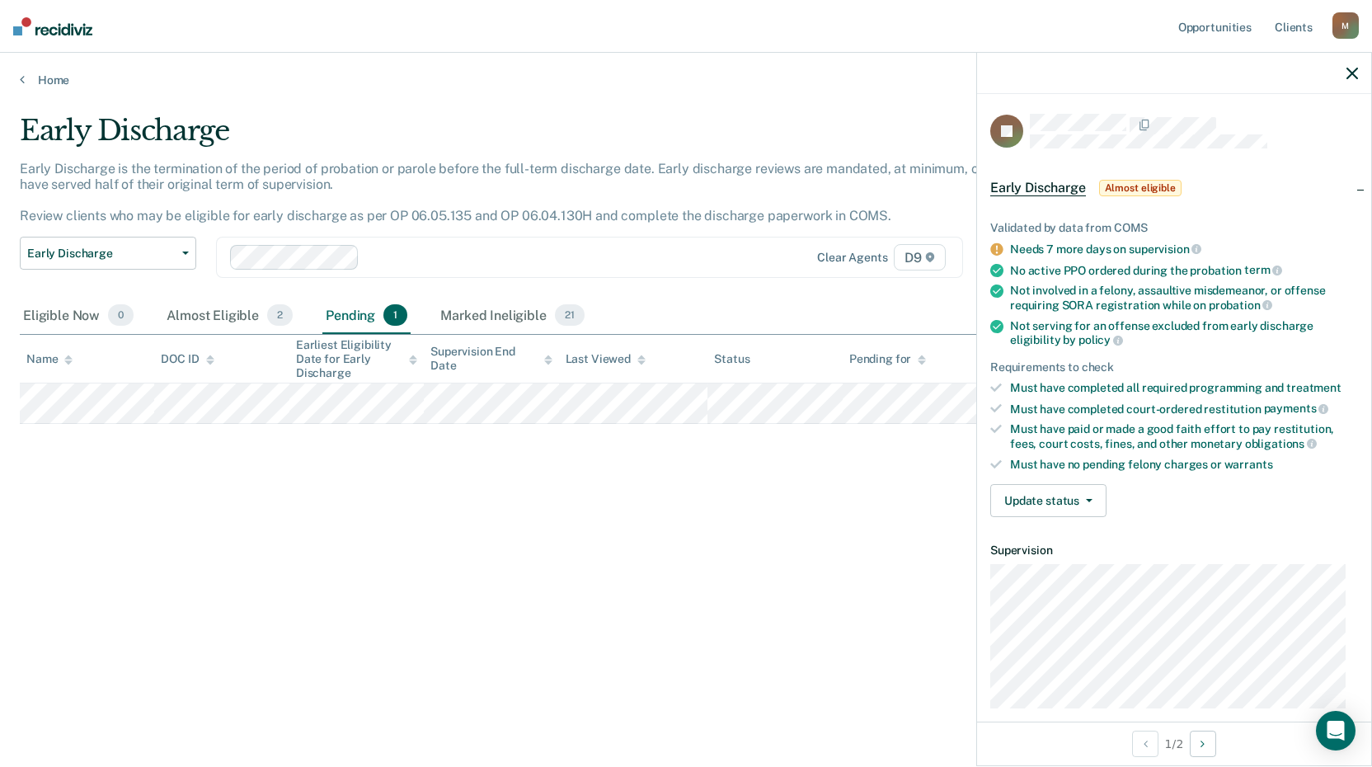
click at [684, 624] on div "Early Discharge Early Discharge is the termination of the period of probation o…" at bounding box center [686, 378] width 1332 height 529
click at [1354, 68] on icon "button" at bounding box center [1352, 74] width 12 height 12
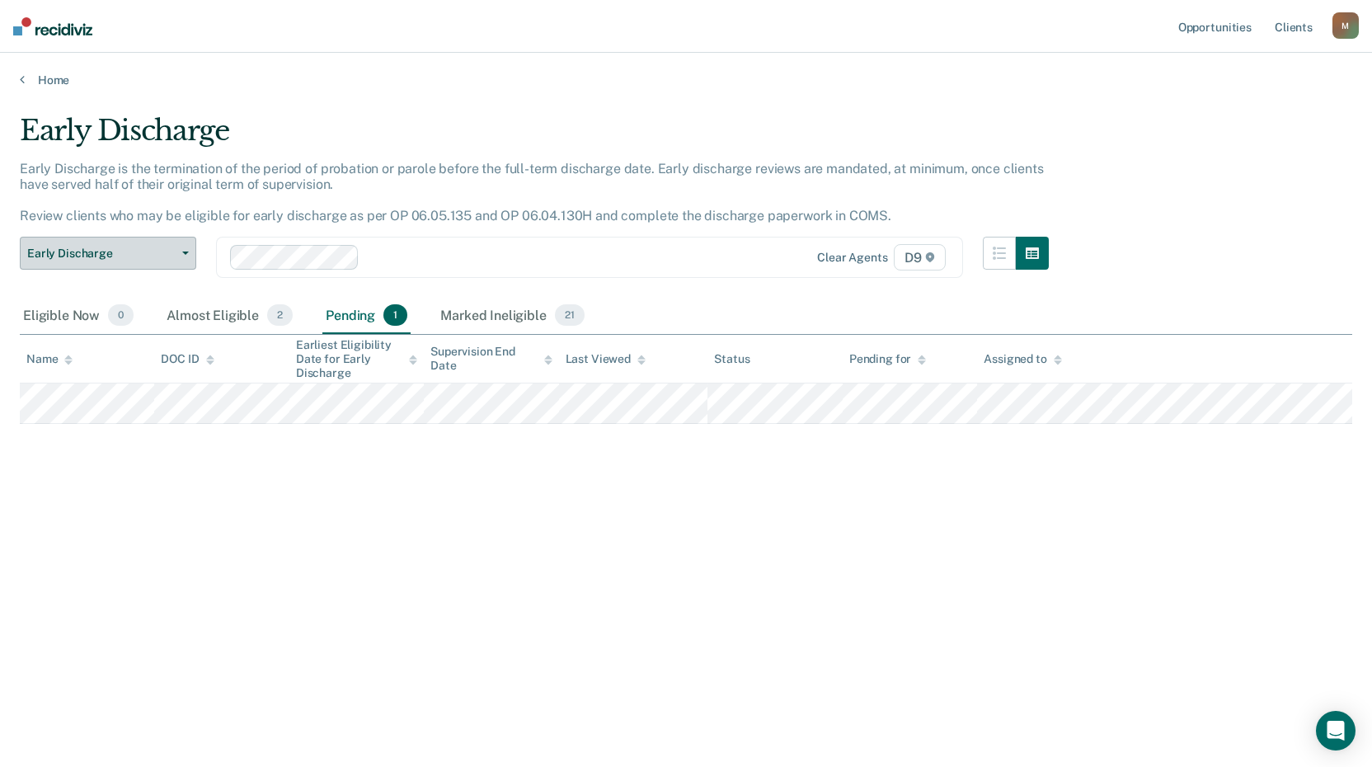
click at [146, 248] on span "Early Discharge" at bounding box center [101, 254] width 148 height 14
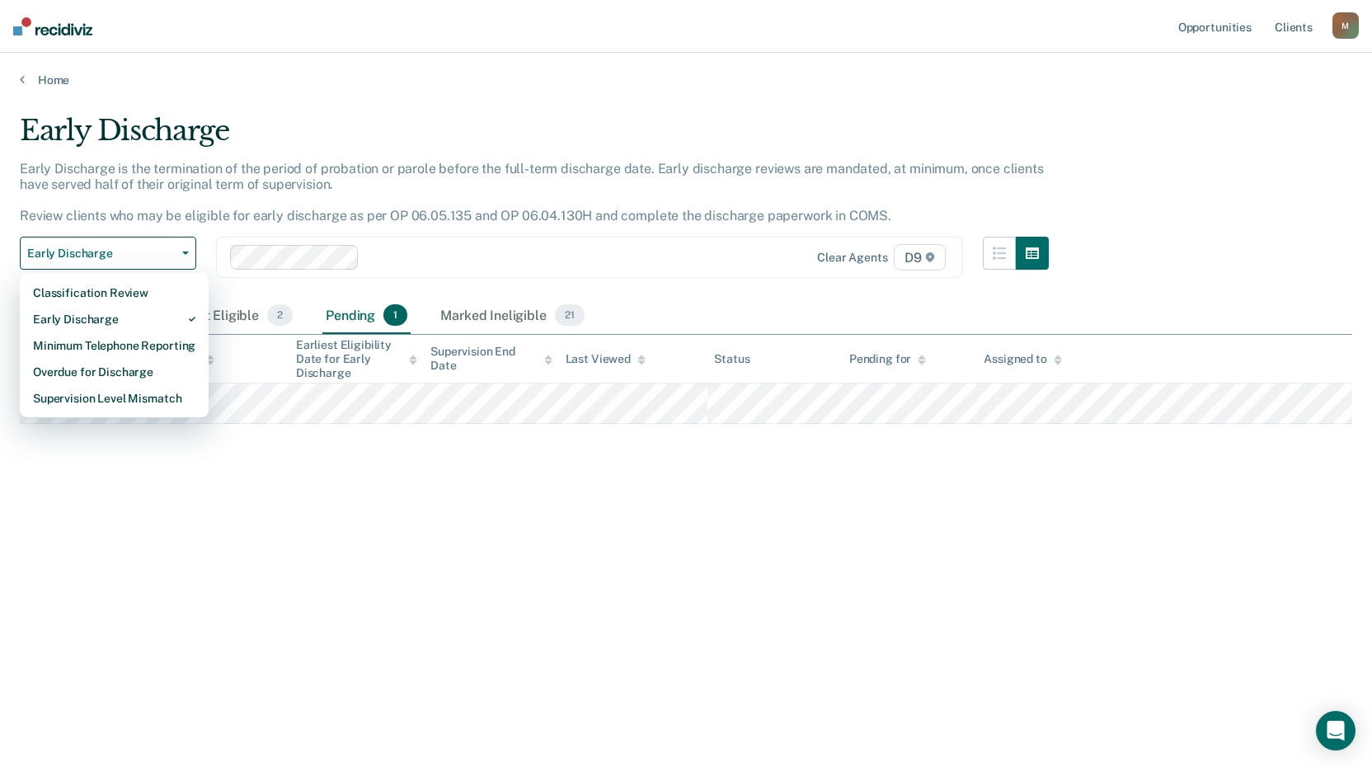
drag, startPoint x: 206, startPoint y: 530, endPoint x: 235, endPoint y: 521, distance: 30.2
click at [223, 525] on div "Early Discharge Early Discharge is the termination of the period of probation o…" at bounding box center [686, 378] width 1332 height 529
